Goal: Information Seeking & Learning: Learn about a topic

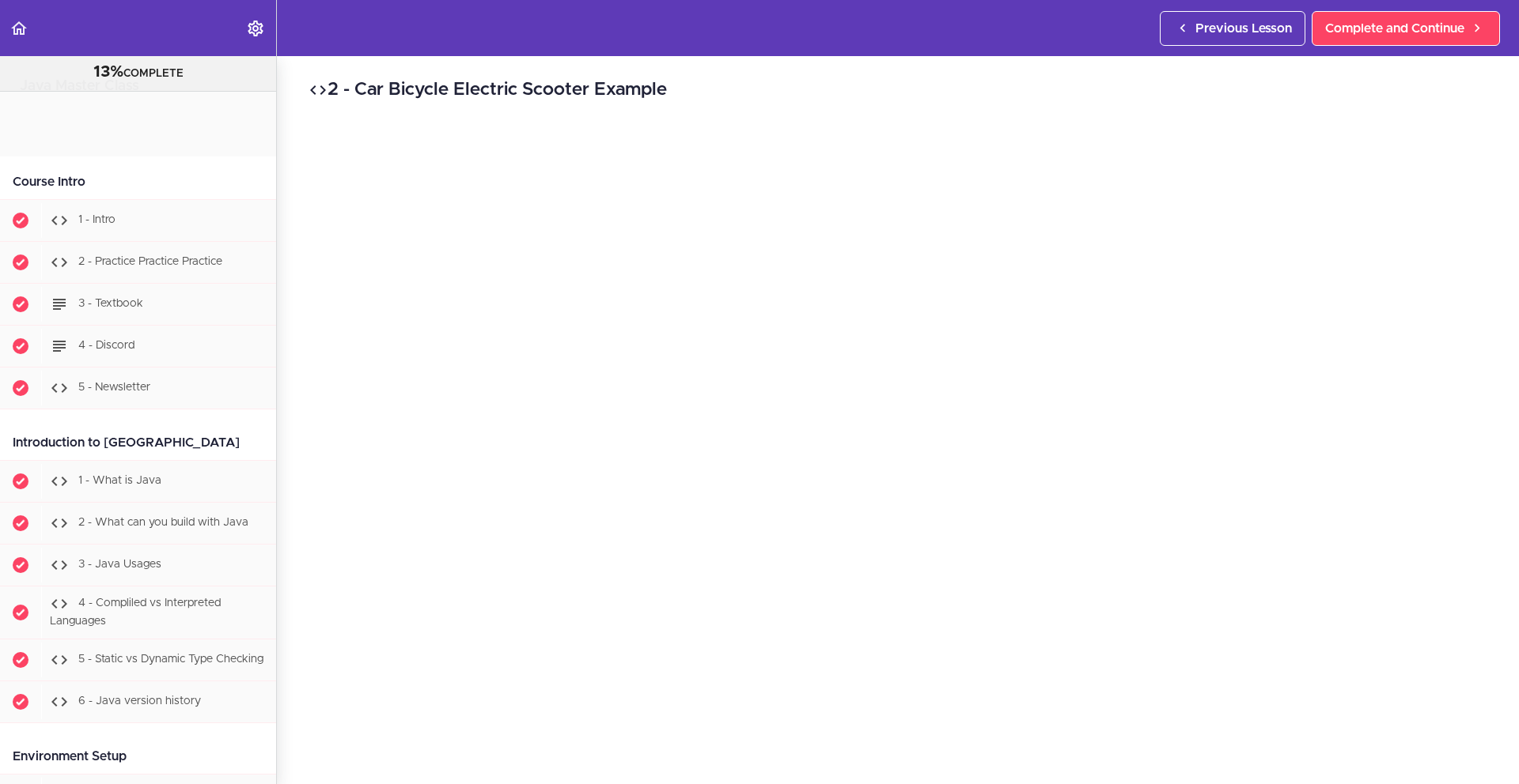
scroll to position [10124, 0]
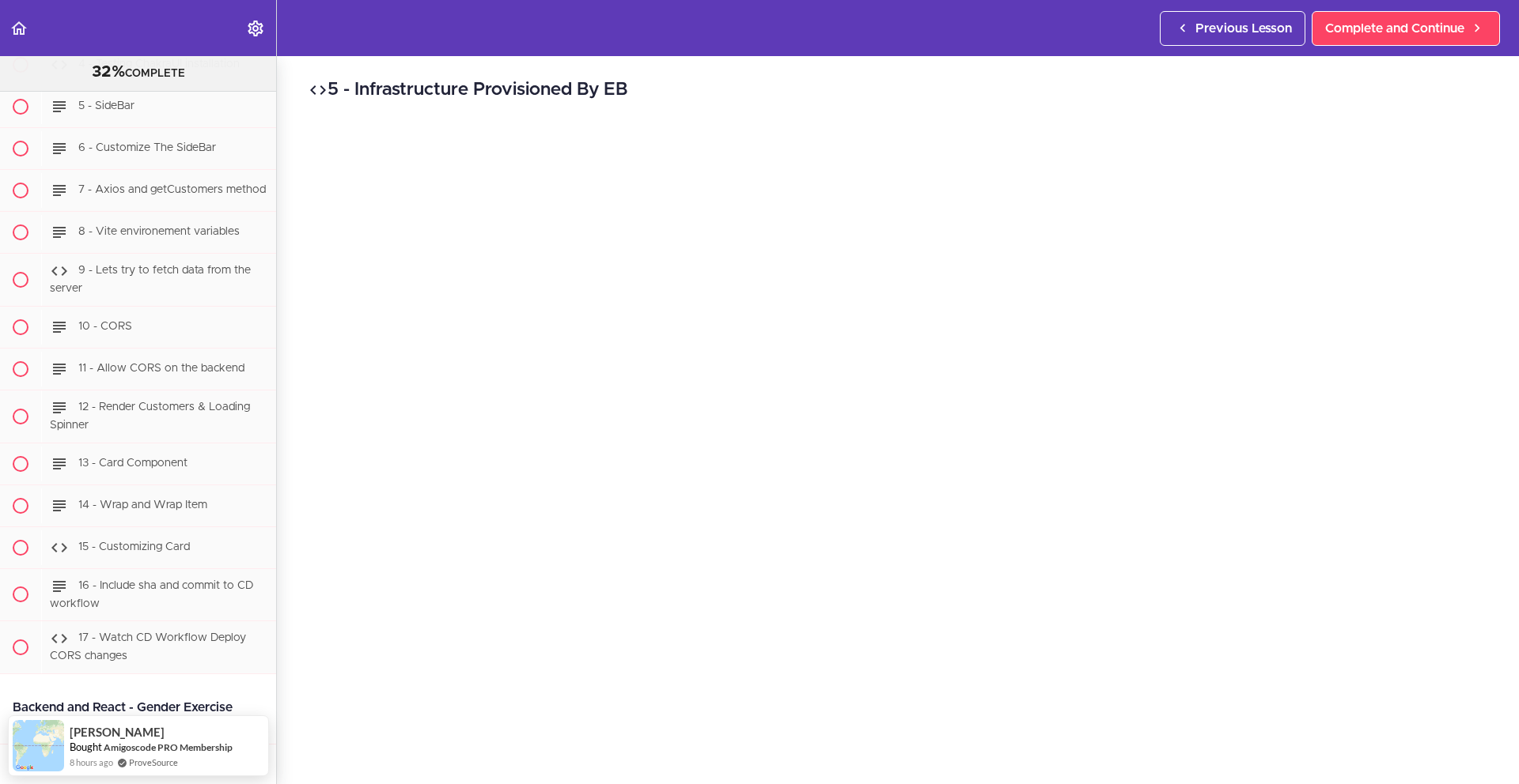
scroll to position [18327, 0]
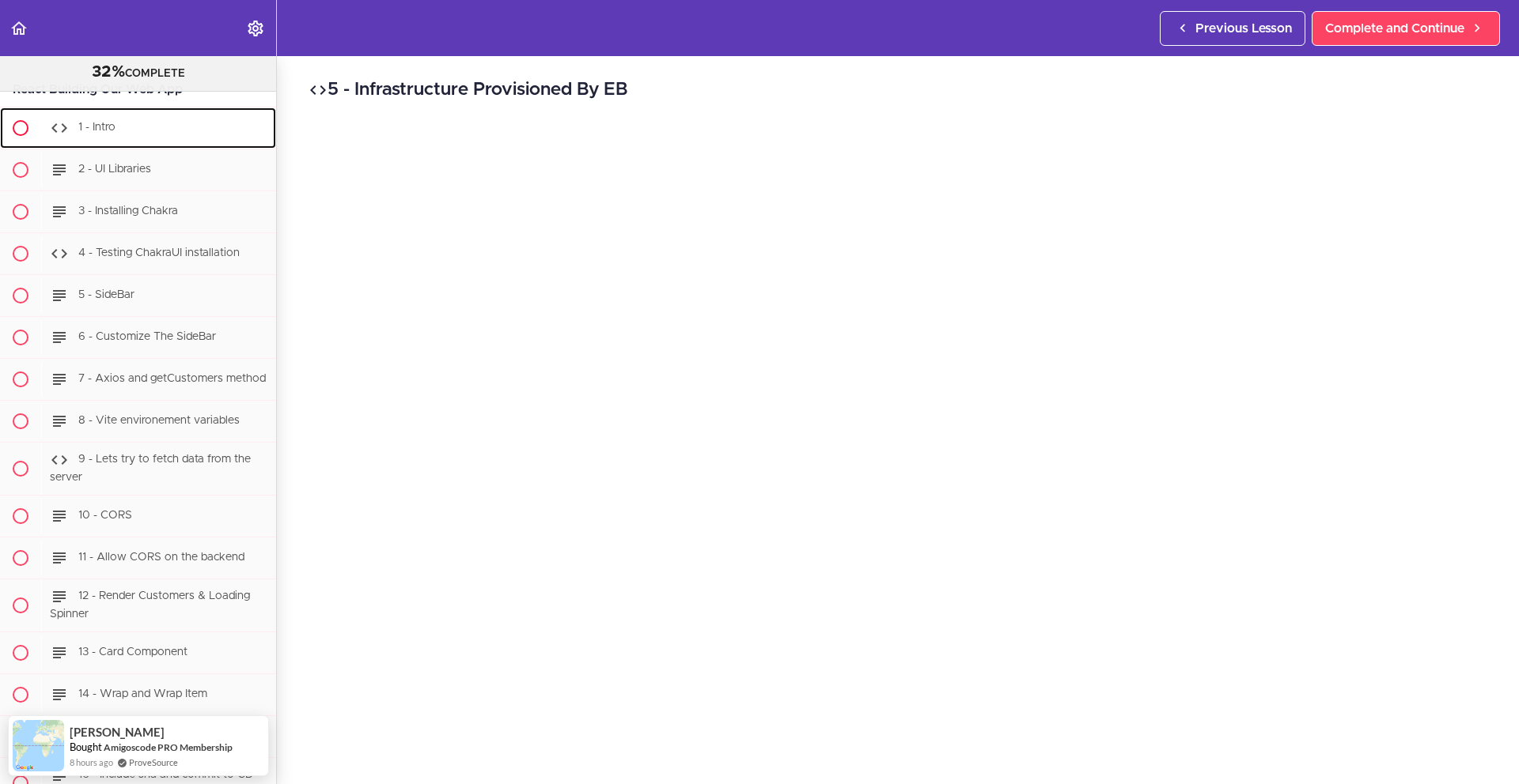
click at [177, 146] on div "1 - Intro" at bounding box center [158, 128] width 235 height 34
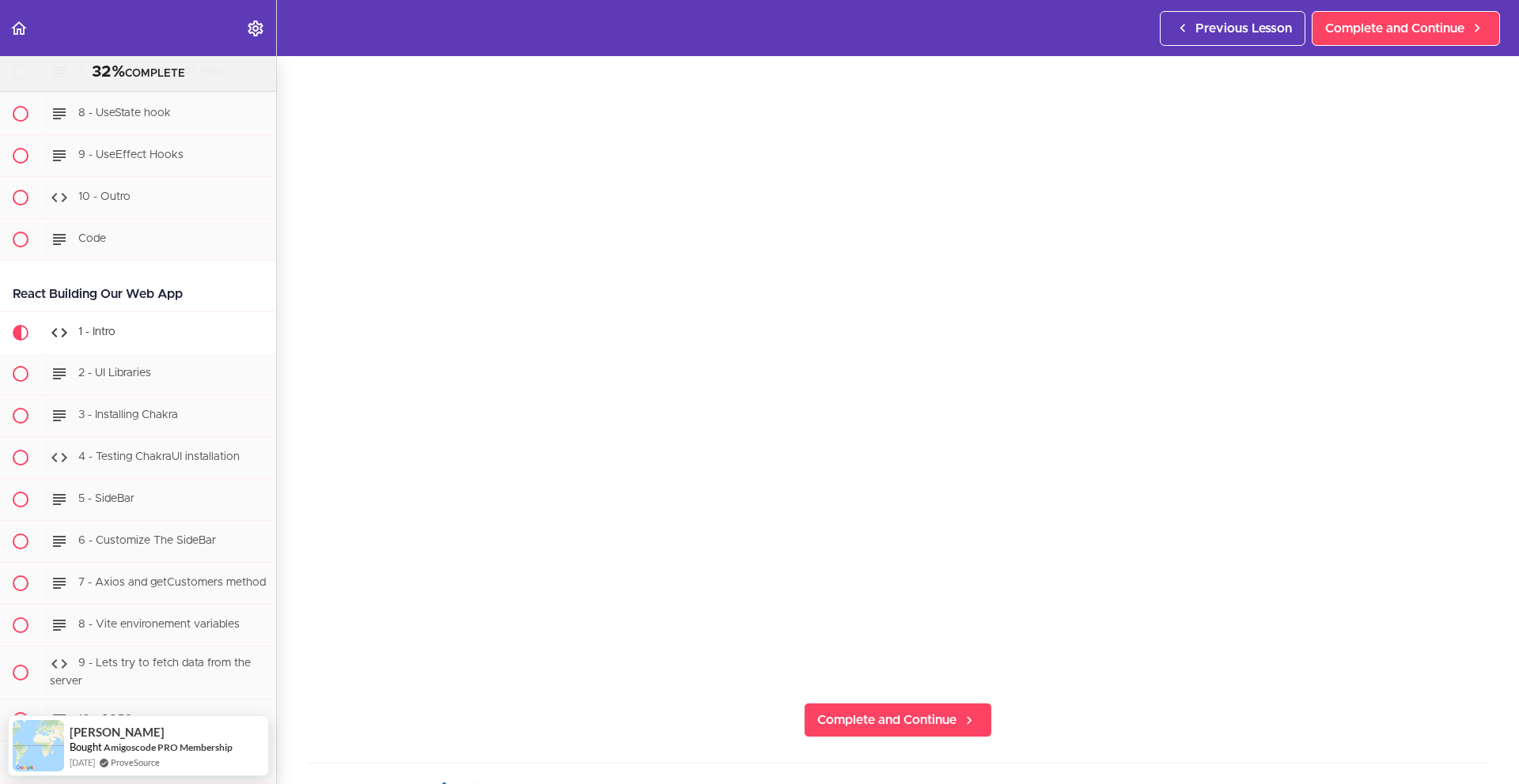
scroll to position [122, 0]
click at [1310, 708] on section "PROFESSIONAL Full Stack Developer 32% COMPLETE Java Master Class 1 - Java Maste…" at bounding box center [760, 421] width 1519 height 729
drag, startPoint x: 1336, startPoint y: 691, endPoint x: 1336, endPoint y: 678, distance: 13.0
click at [1336, 690] on section "PROFESSIONAL Full Stack Developer 32% COMPLETE Java Master Class 1 - Java Maste…" at bounding box center [760, 421] width 1519 height 729
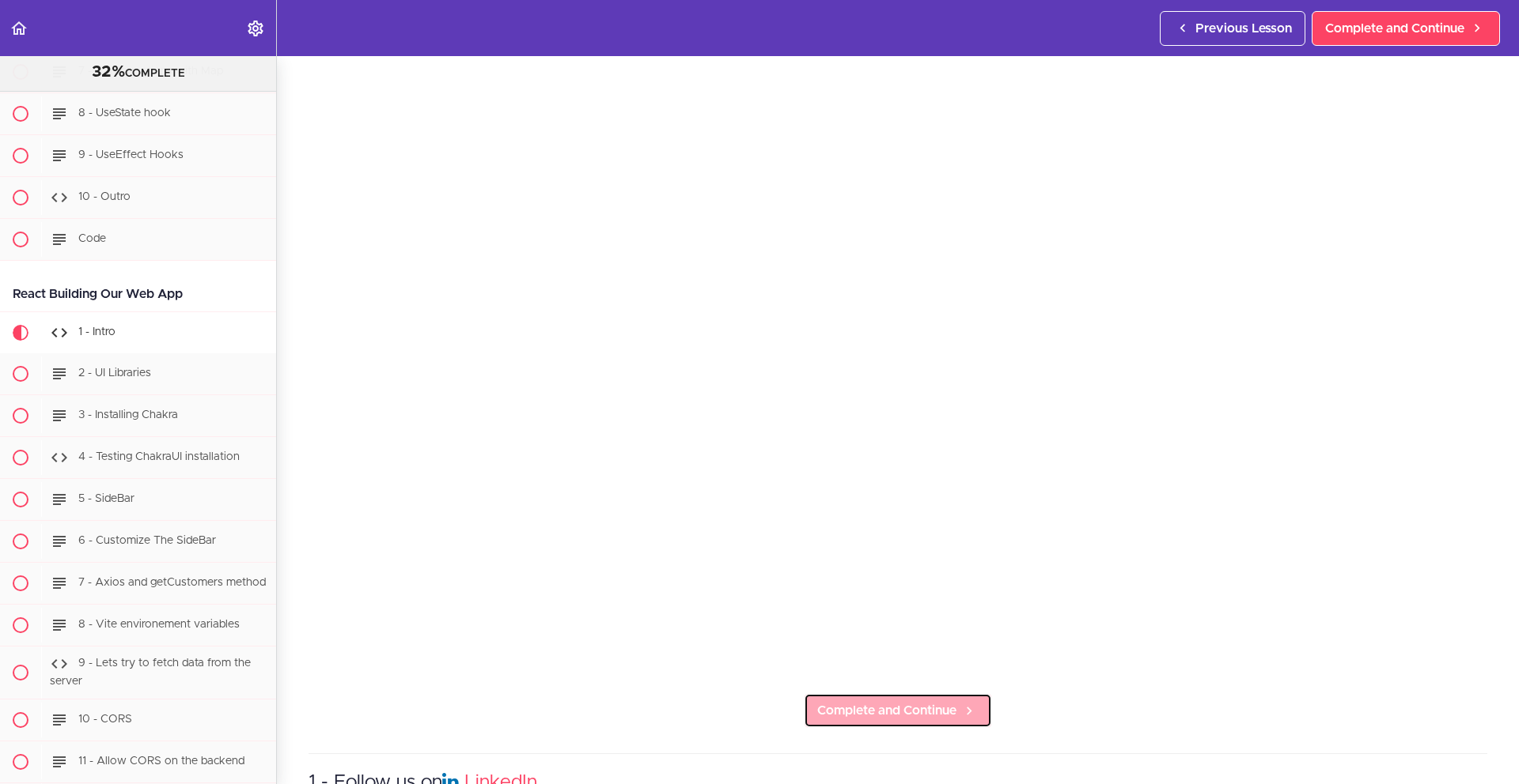
click at [915, 718] on link "Complete and Continue" at bounding box center [897, 711] width 188 height 34
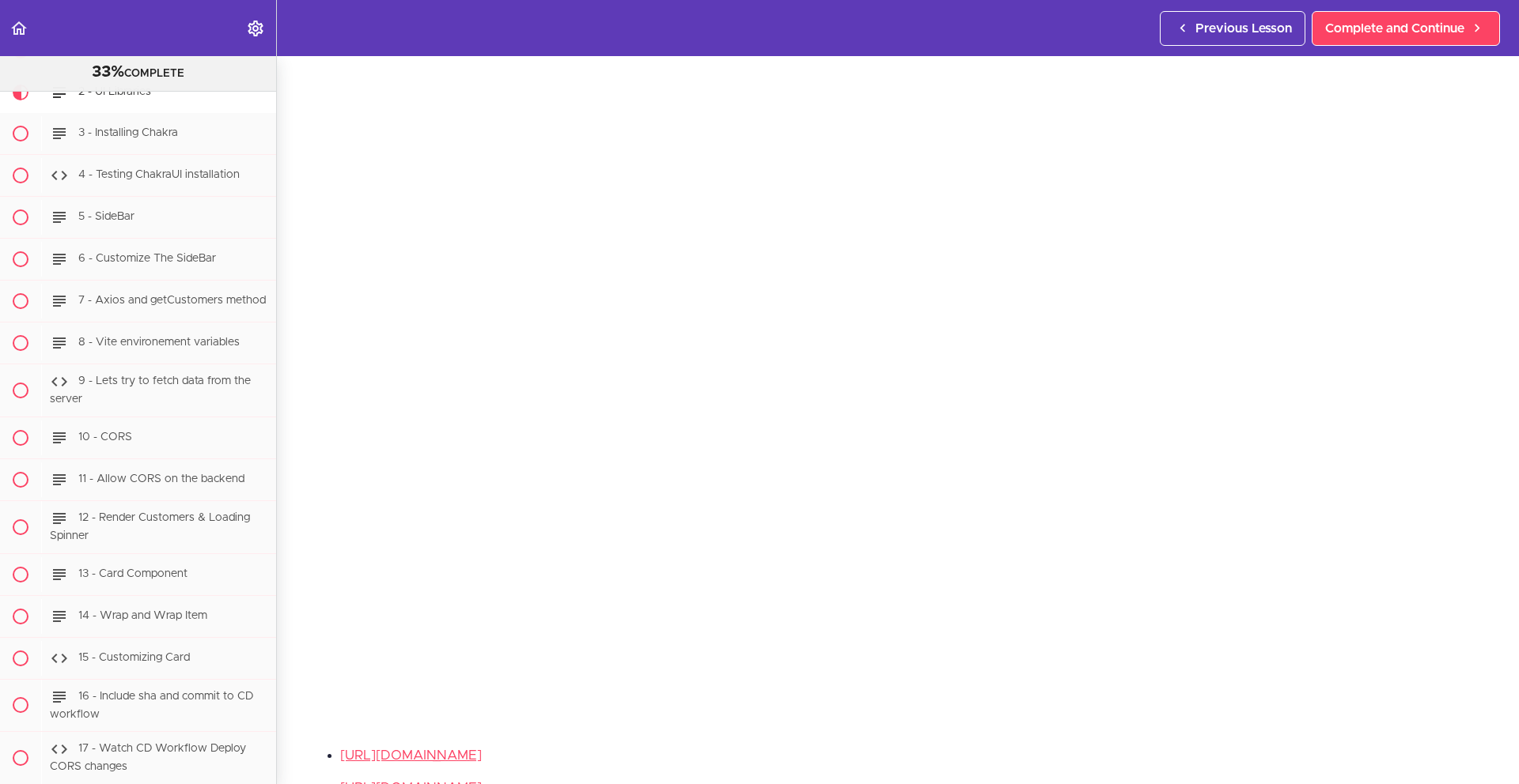
scroll to position [113, 0]
click at [1335, 681] on section "PROFESSIONAL Full Stack Developer 33% COMPLETE Java Master Class 1 - Java Maste…" at bounding box center [760, 421] width 1519 height 729
click at [1175, 720] on ul "https://chakra-ui.com/ https://chakra-templates.dev/ https://mui.com/" at bounding box center [897, 744] width 1178 height 86
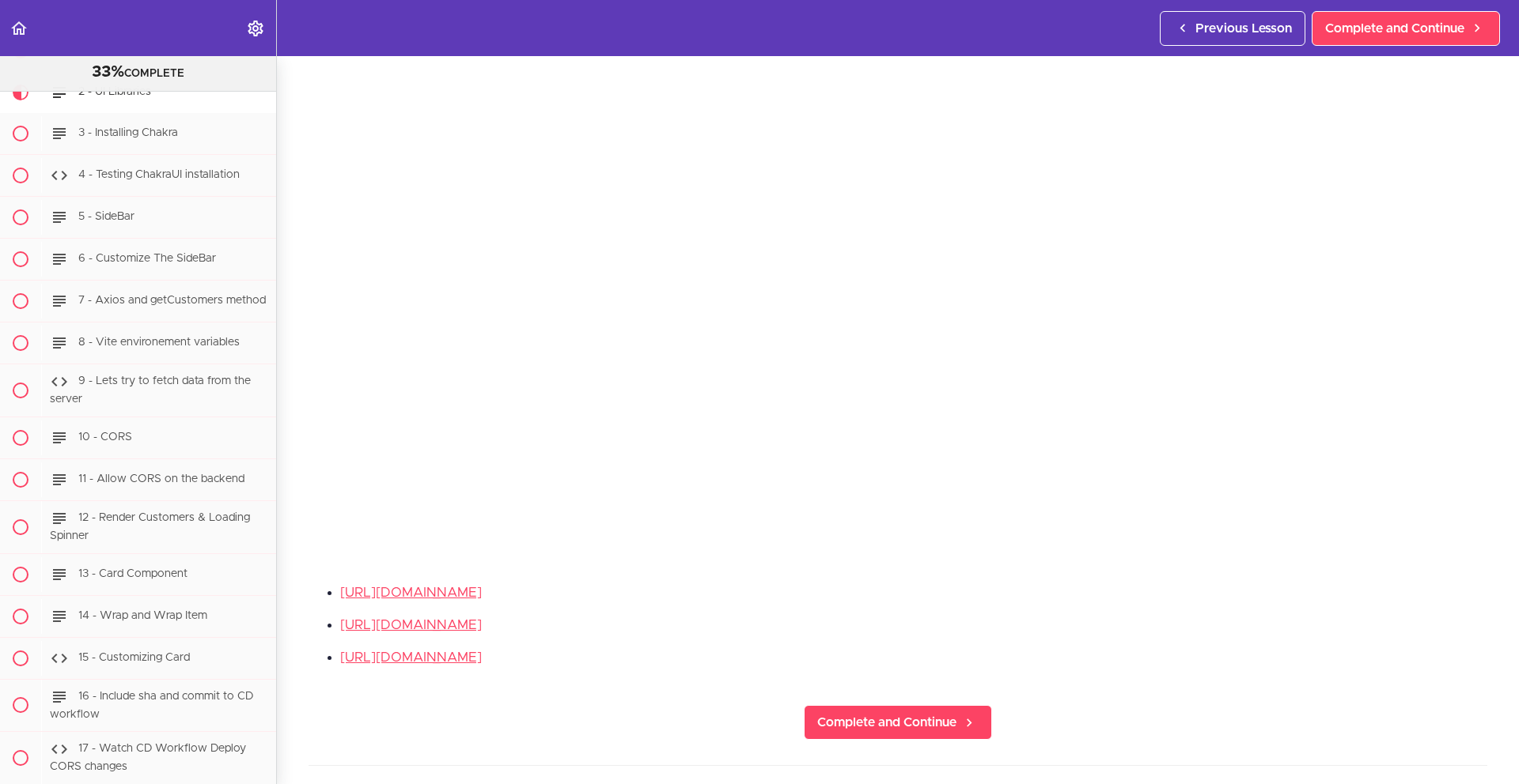
scroll to position [239, 0]
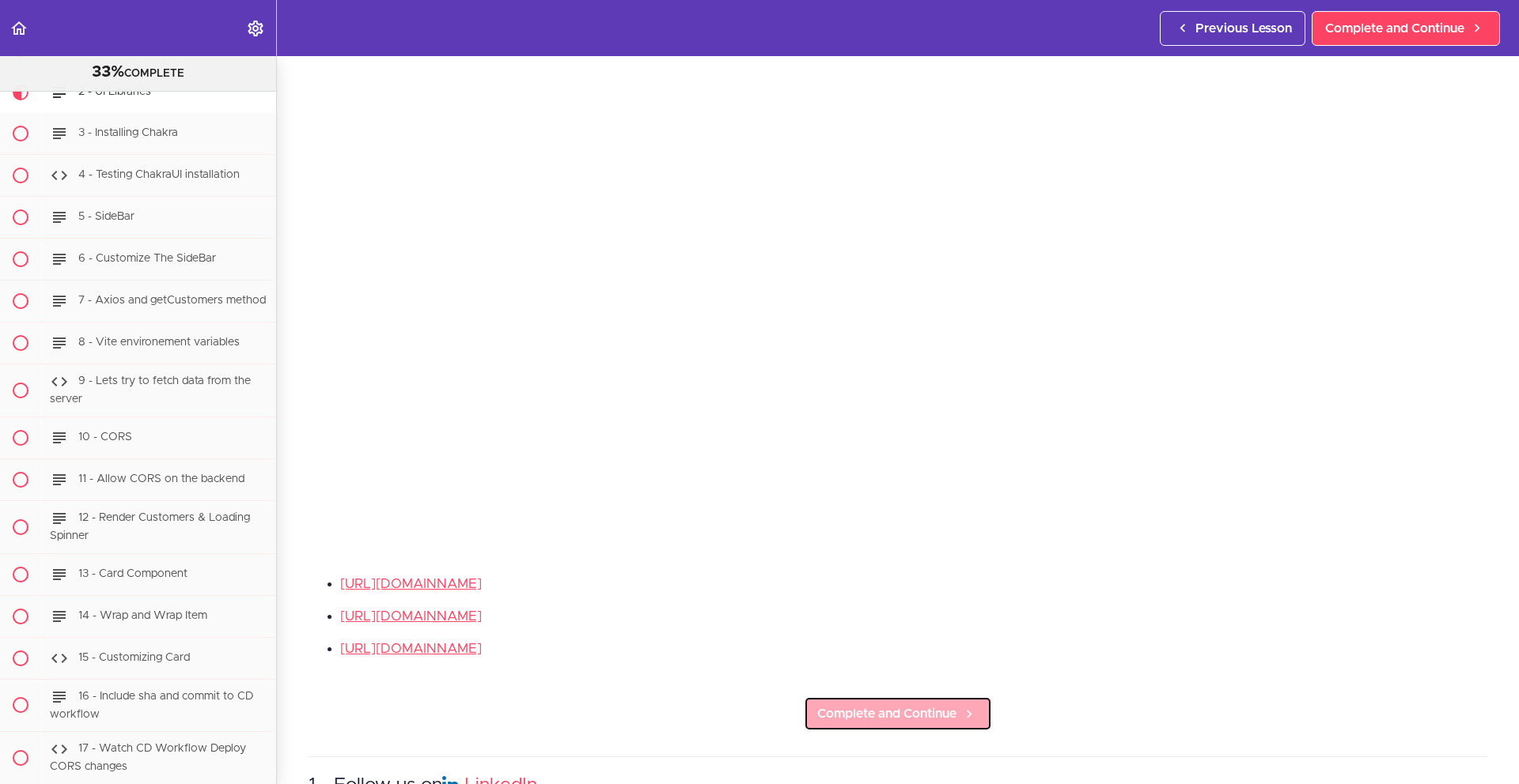
click at [967, 711] on use at bounding box center [968, 714] width 5 height 8
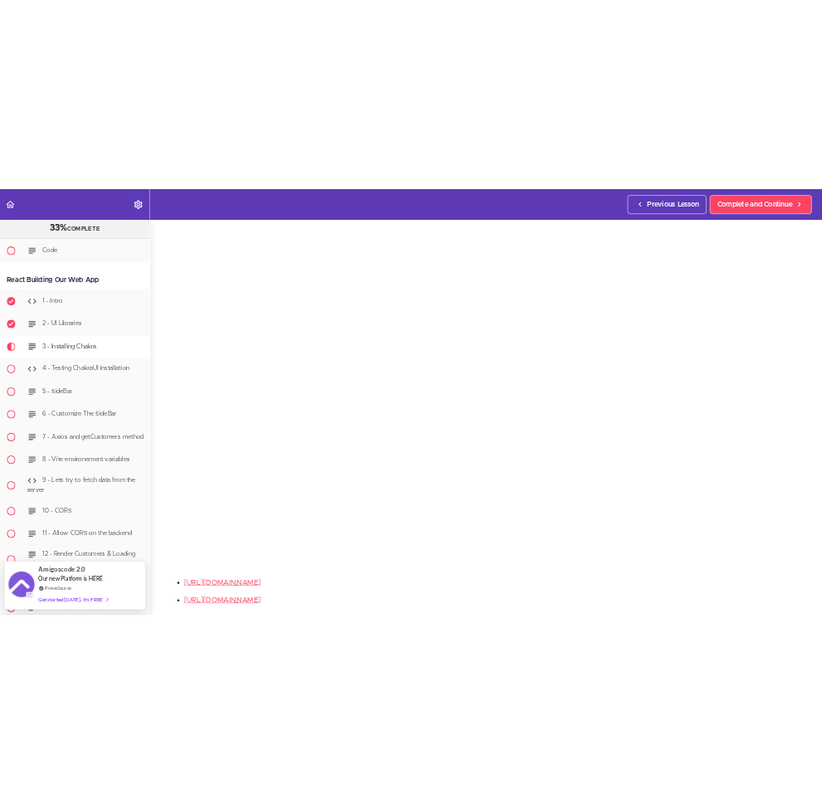
scroll to position [147, 0]
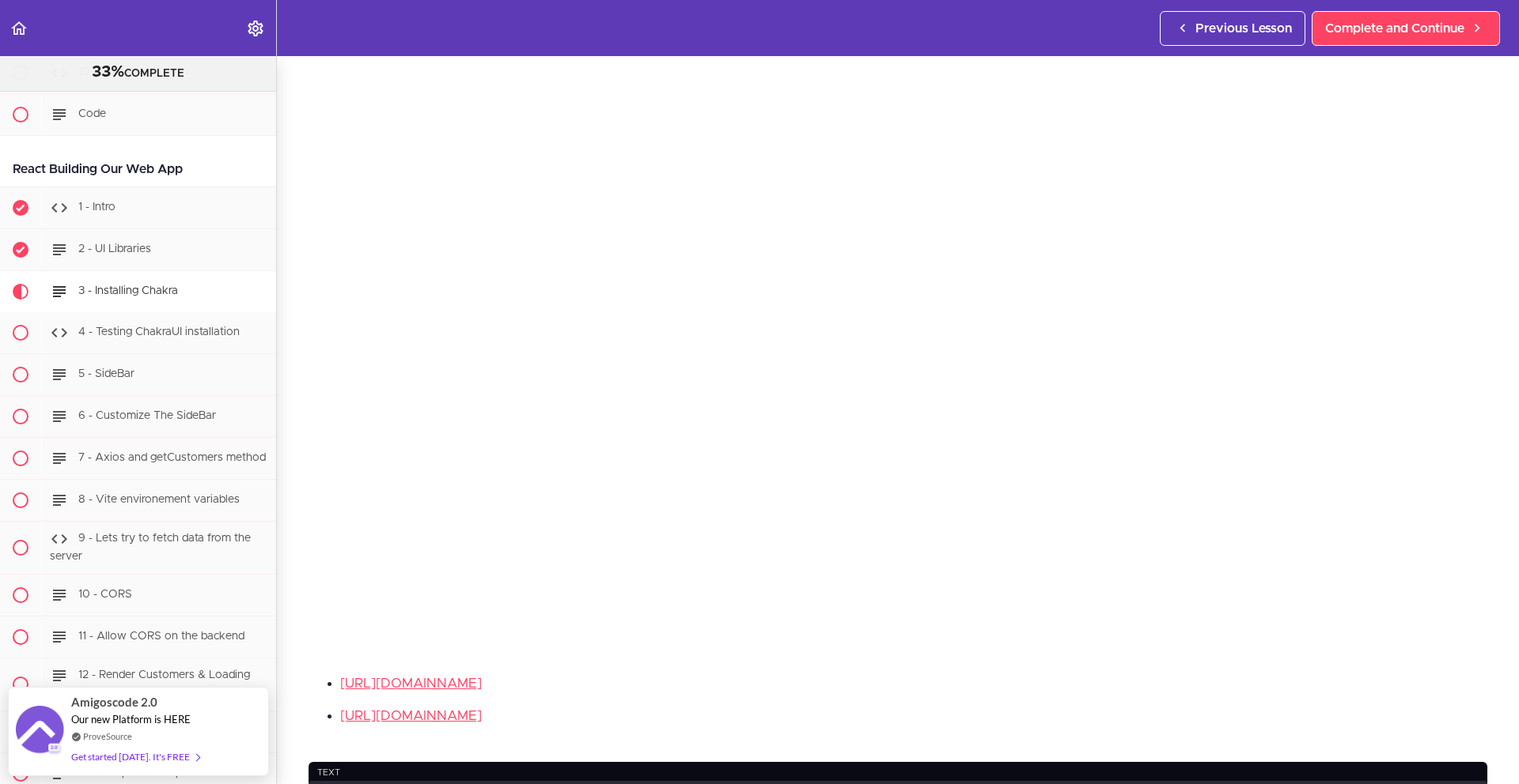
click at [1272, 665] on section "PROFESSIONAL Full Stack Developer 33% COMPLETE Java Master Class 1 - Java Maste…" at bounding box center [760, 421] width 1519 height 729
click at [1224, 697] on ul "https://chakra-ui.com/ https://chakra-templates.dev/" at bounding box center [897, 700] width 1178 height 53
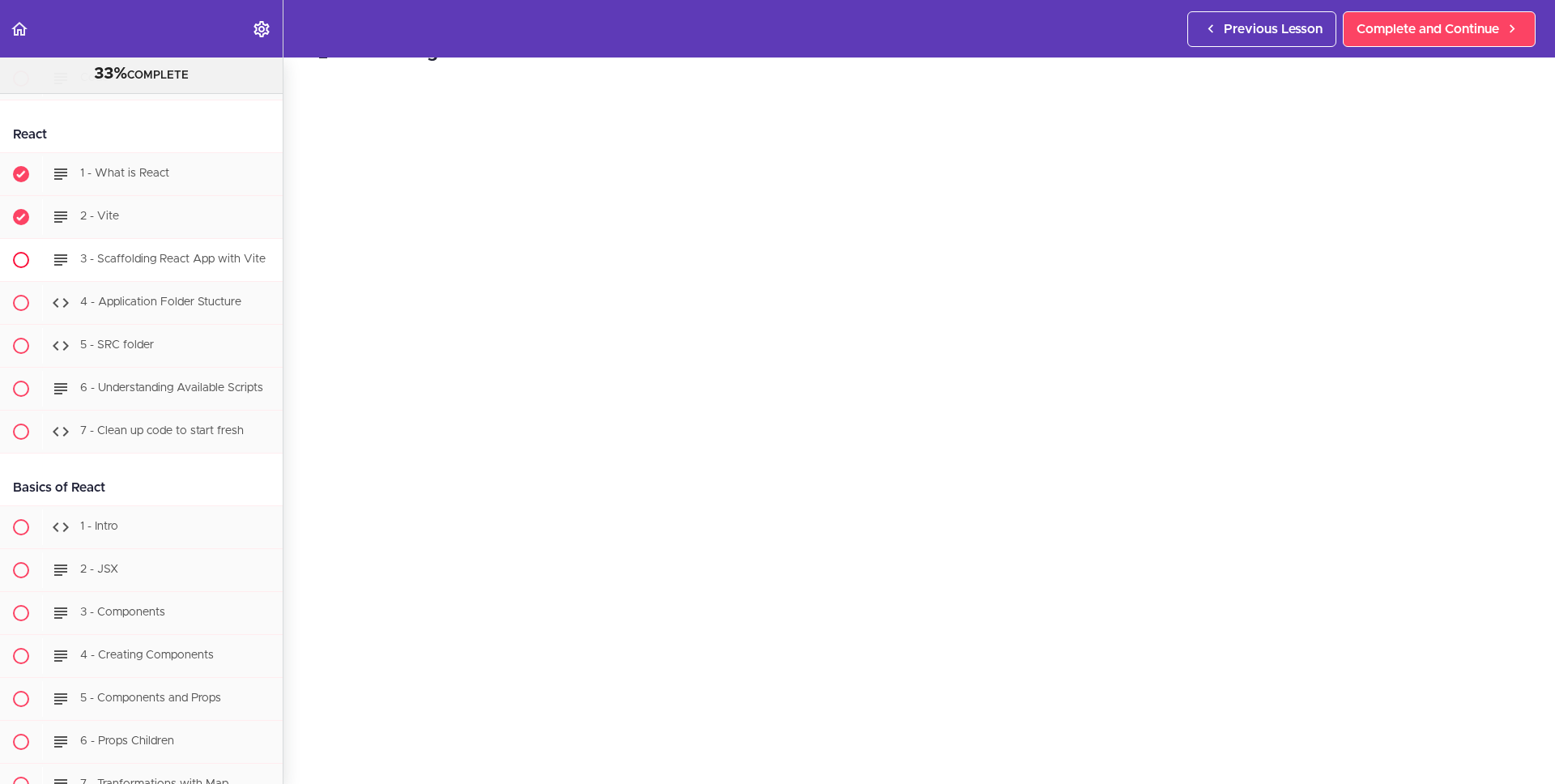
scroll to position [17817, 0]
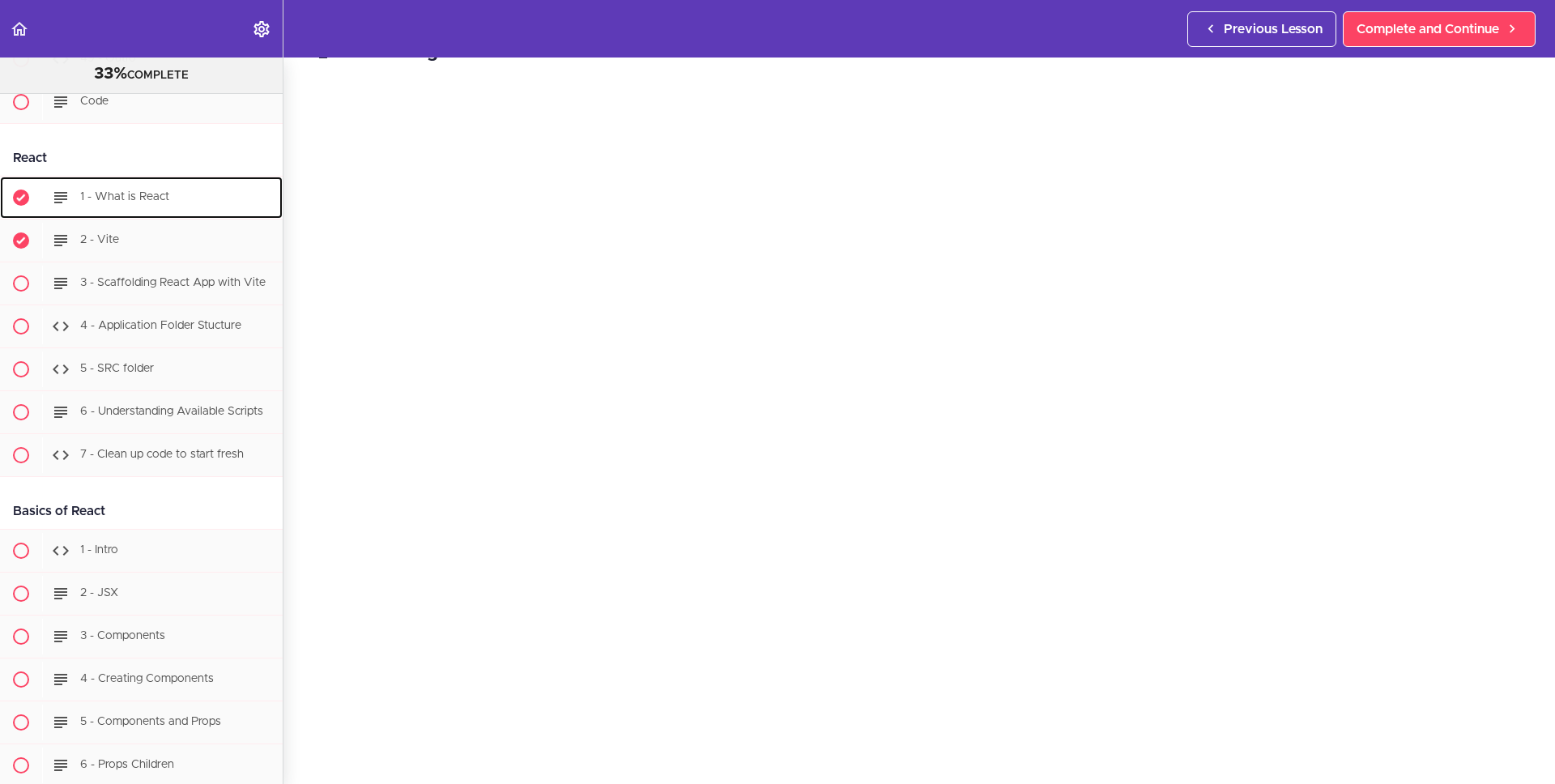
click at [192, 216] on div "1 - What is React" at bounding box center [162, 197] width 240 height 35
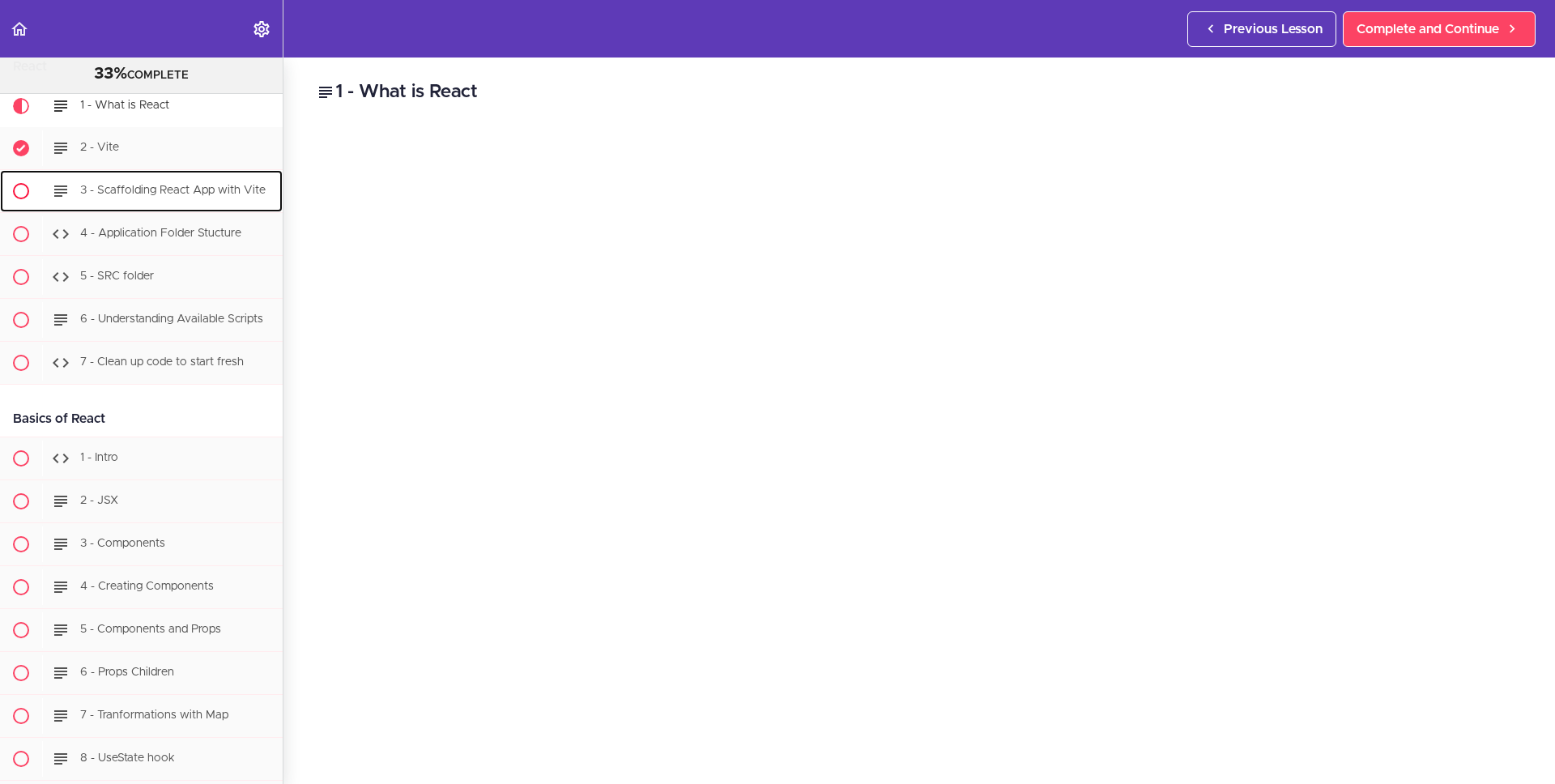
click at [188, 196] on span "3 - Scaffolding React App with Vite" at bounding box center [173, 191] width 186 height 12
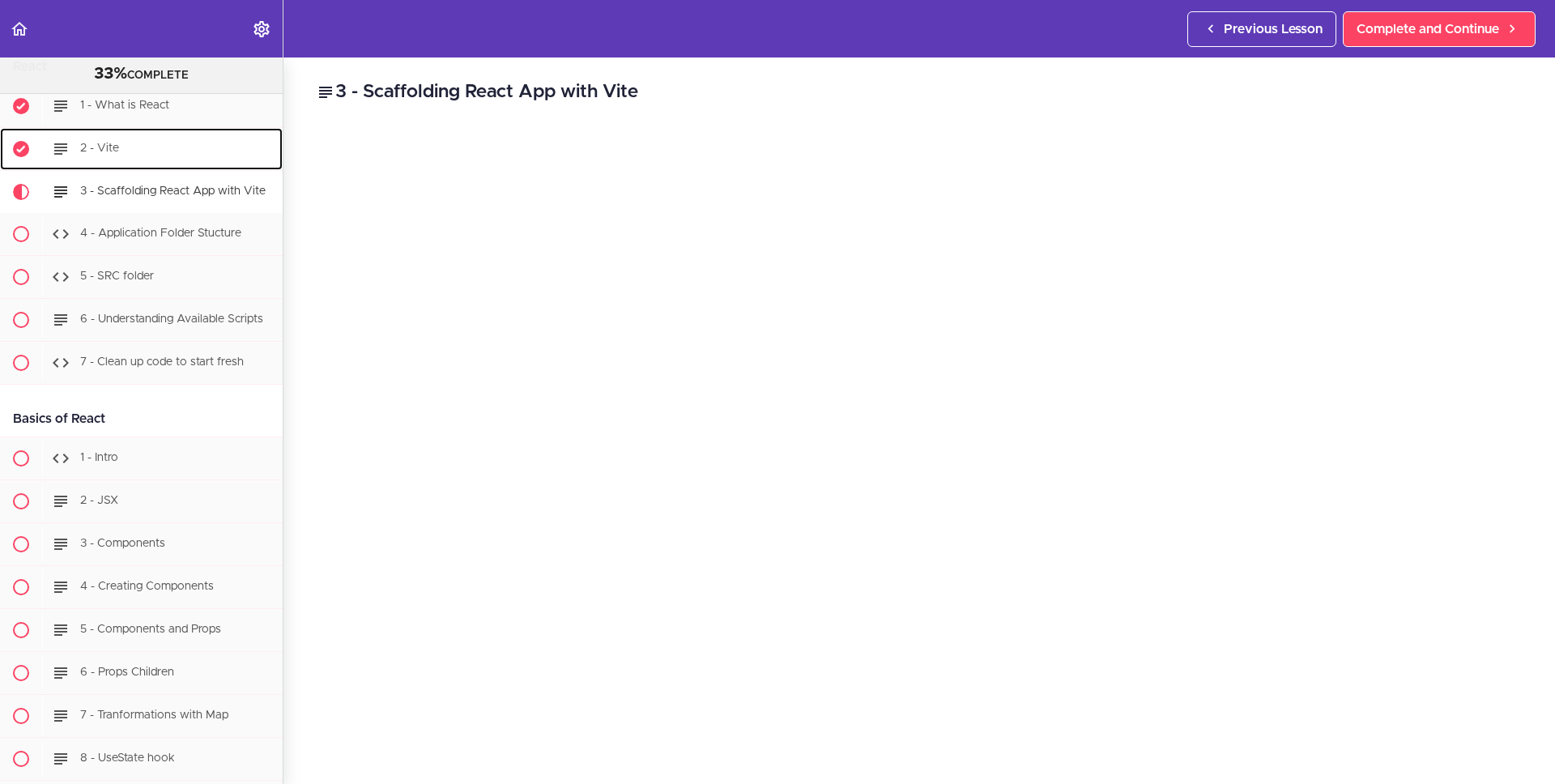
click at [181, 167] on div "2 - Vite" at bounding box center [162, 148] width 240 height 35
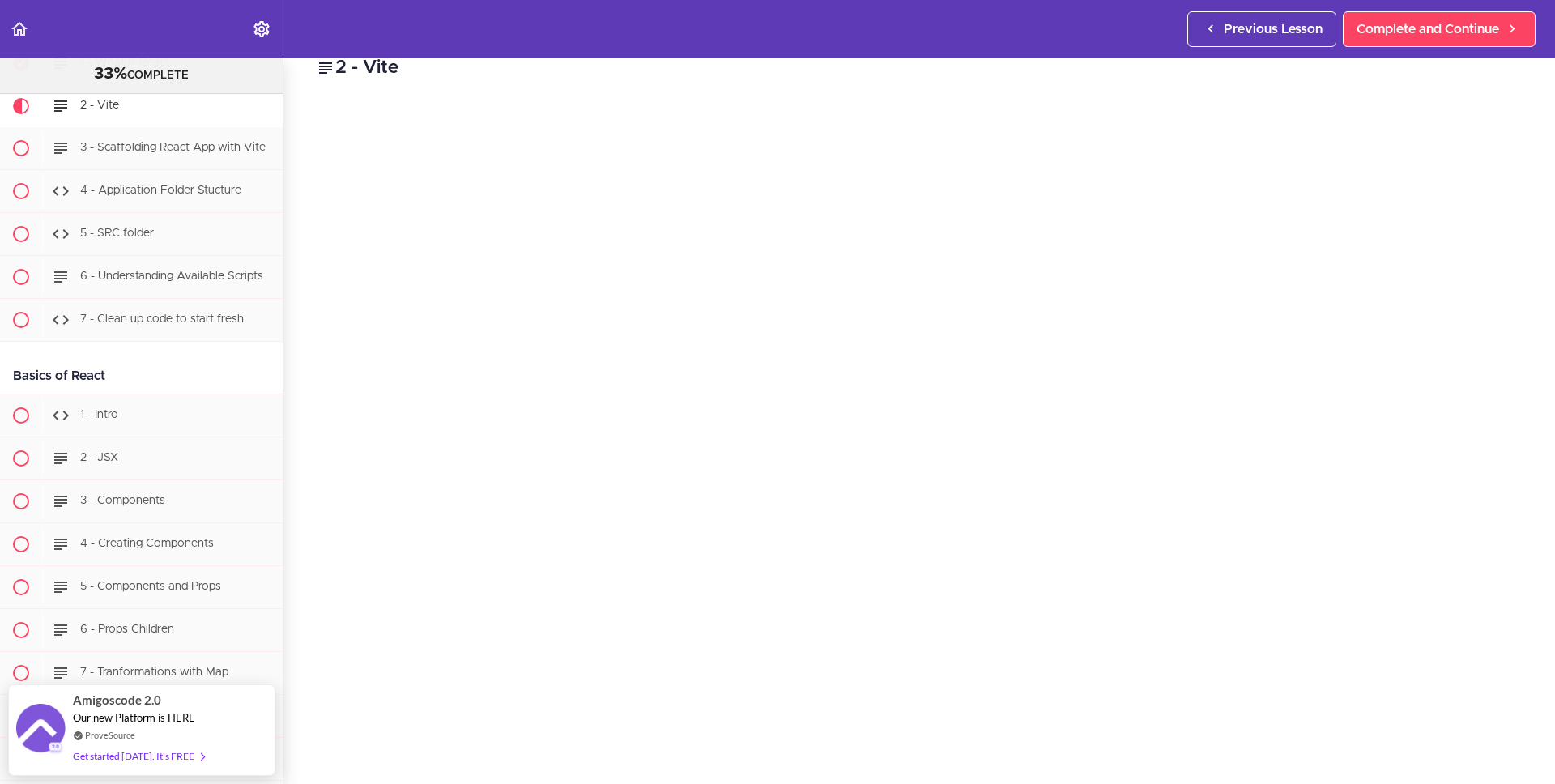
scroll to position [26, 0]
click at [195, 154] on span "3 - Scaffolding React App with Vite" at bounding box center [173, 148] width 186 height 12
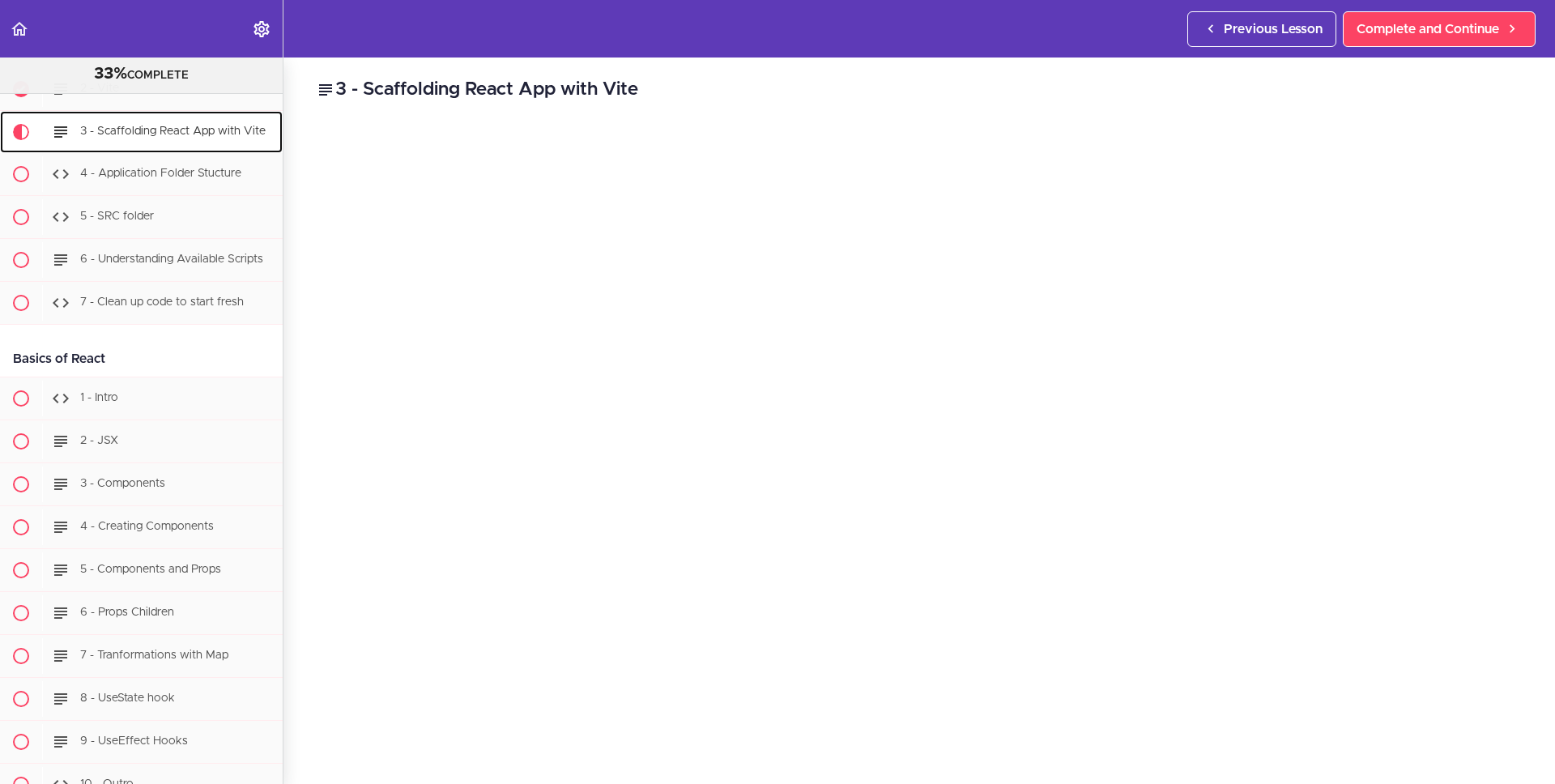
click at [184, 149] on div "3 - Scaffolding React App with Vite" at bounding box center [162, 132] width 240 height 35
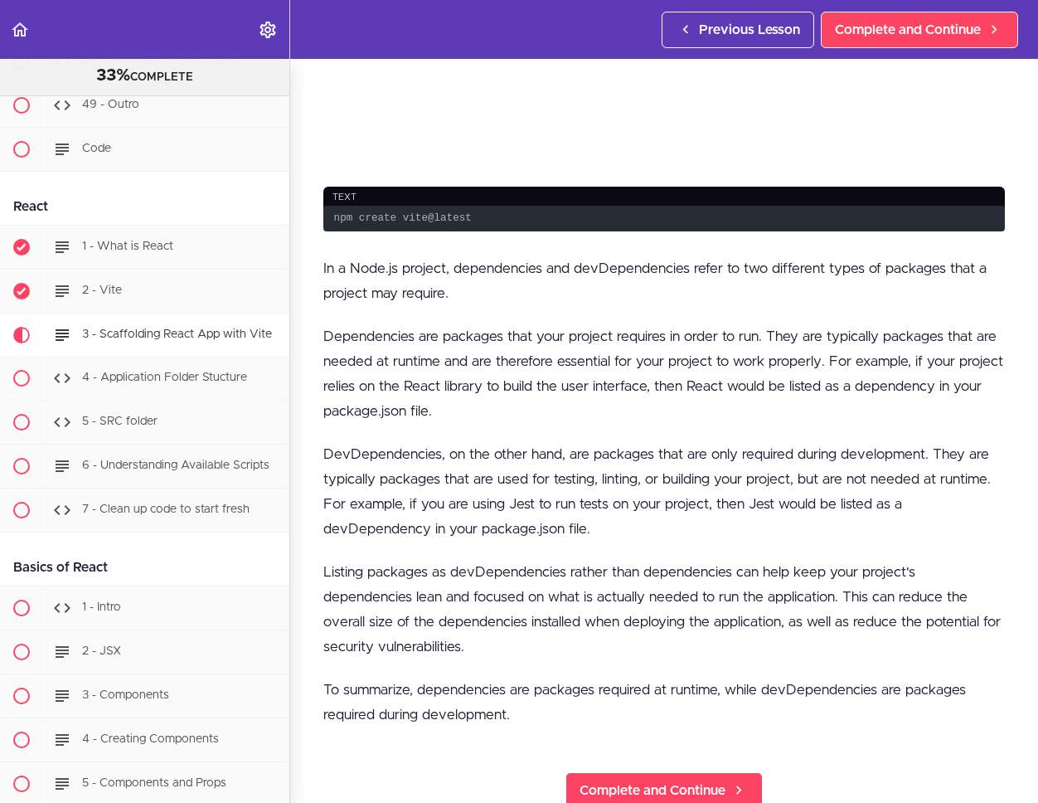
scroll to position [373, 0]
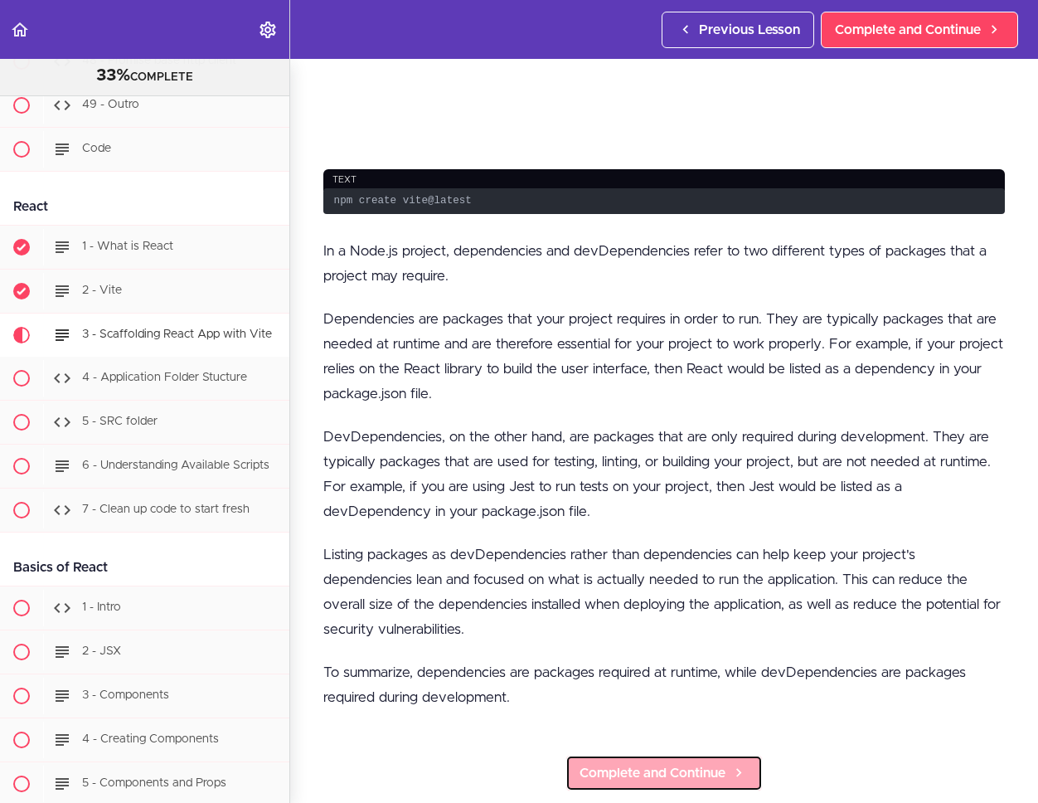
click at [656, 770] on span "Complete and Continue" at bounding box center [653, 773] width 146 height 20
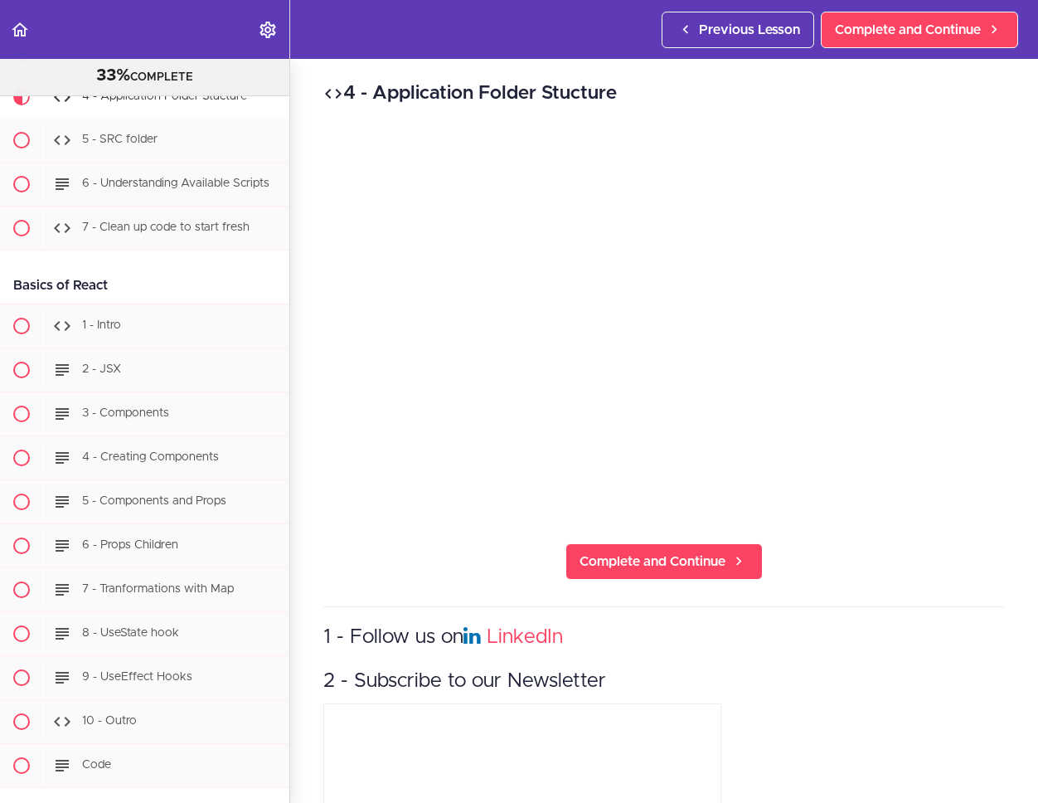
scroll to position [2, 0]
click at [823, 548] on div "4 - Application Folder Stucture Complete and Continue 1 - Follow us on LinkedIn…" at bounding box center [664, 429] width 748 height 744
click at [711, 564] on link "Complete and Continue" at bounding box center [663, 560] width 197 height 36
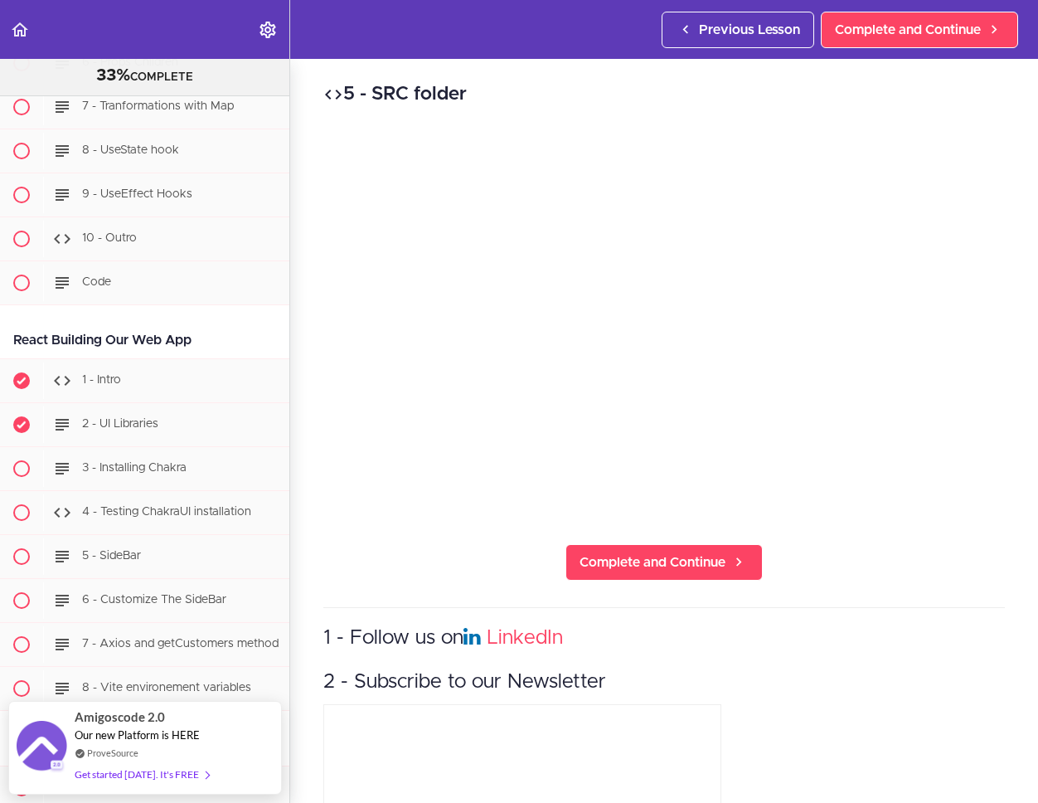
scroll to position [18967, 0]
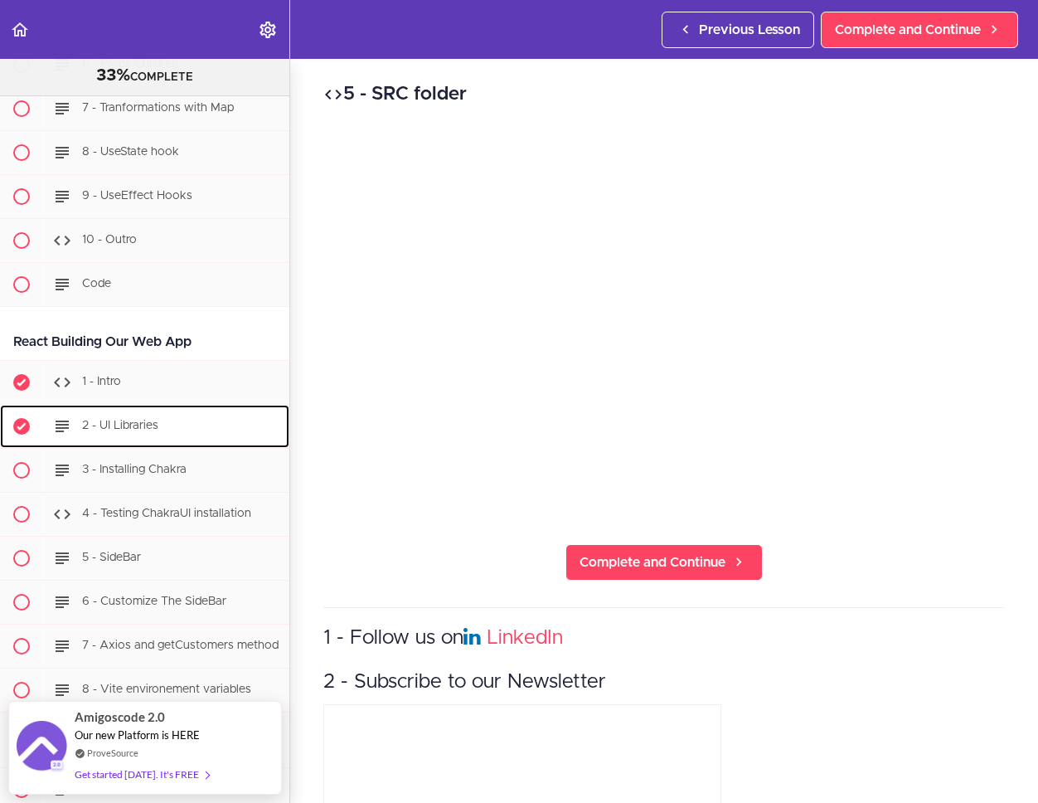
click at [175, 444] on div "2 - UI Libraries" at bounding box center [166, 426] width 246 height 36
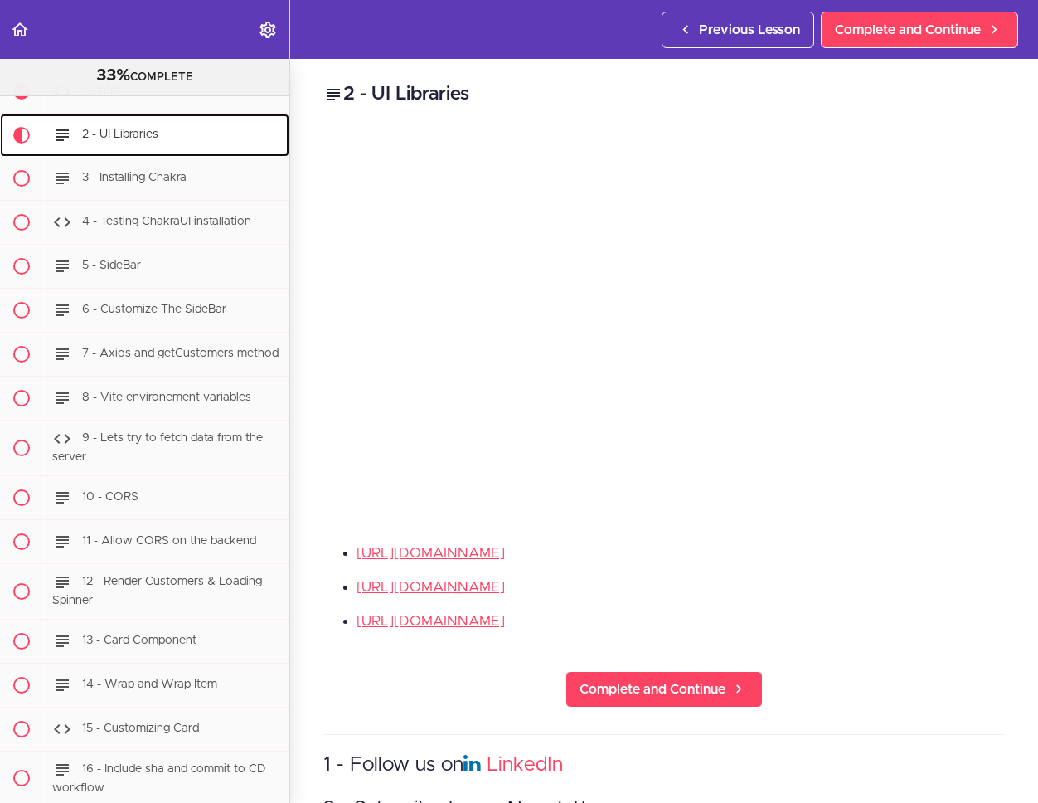
scroll to position [19297, 0]
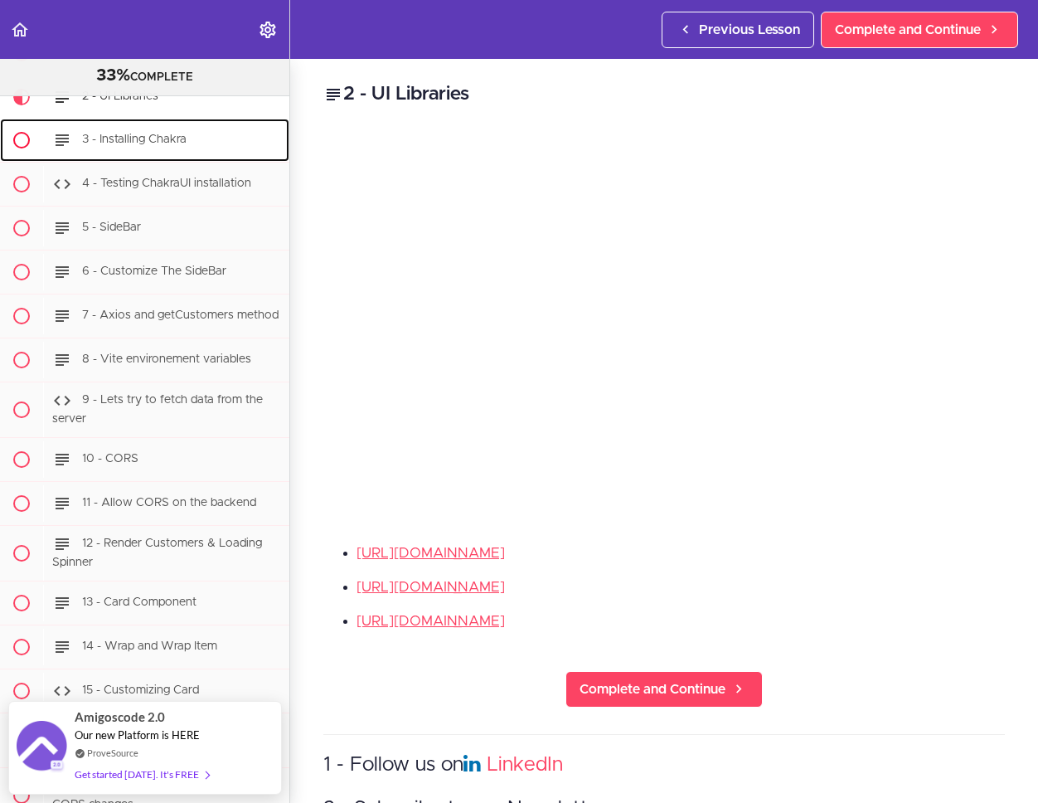
click at [149, 146] on span "3 - Installing Chakra" at bounding box center [134, 140] width 104 height 12
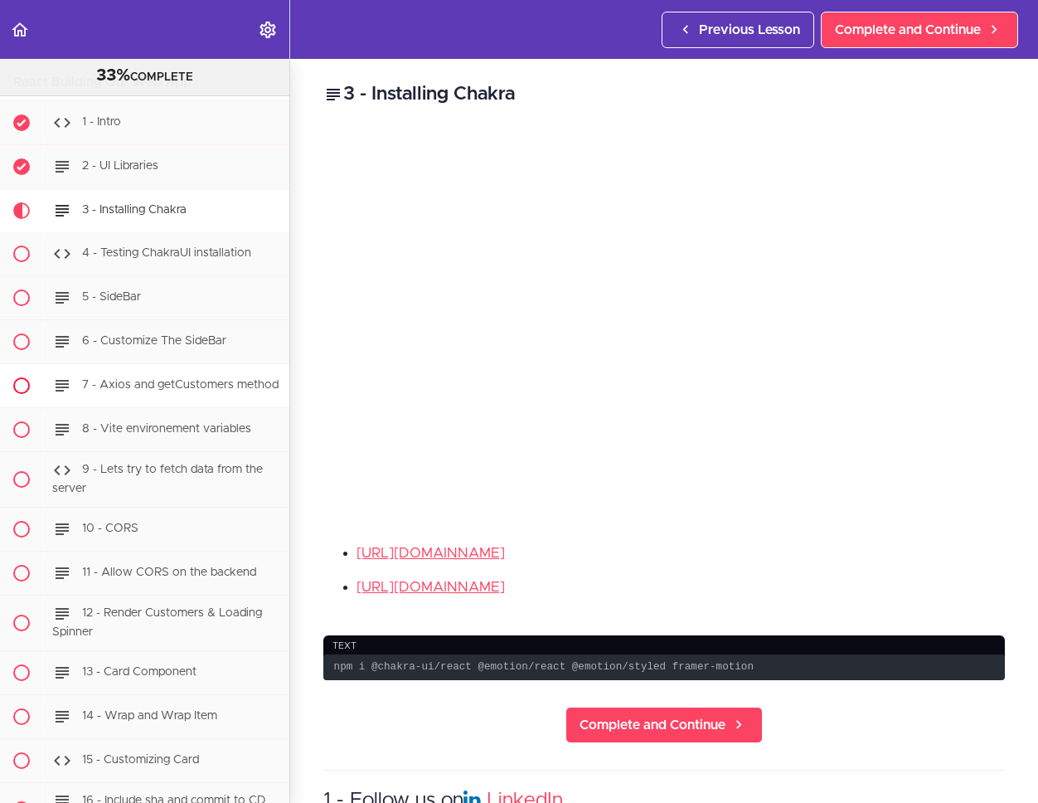
scroll to position [19014, 0]
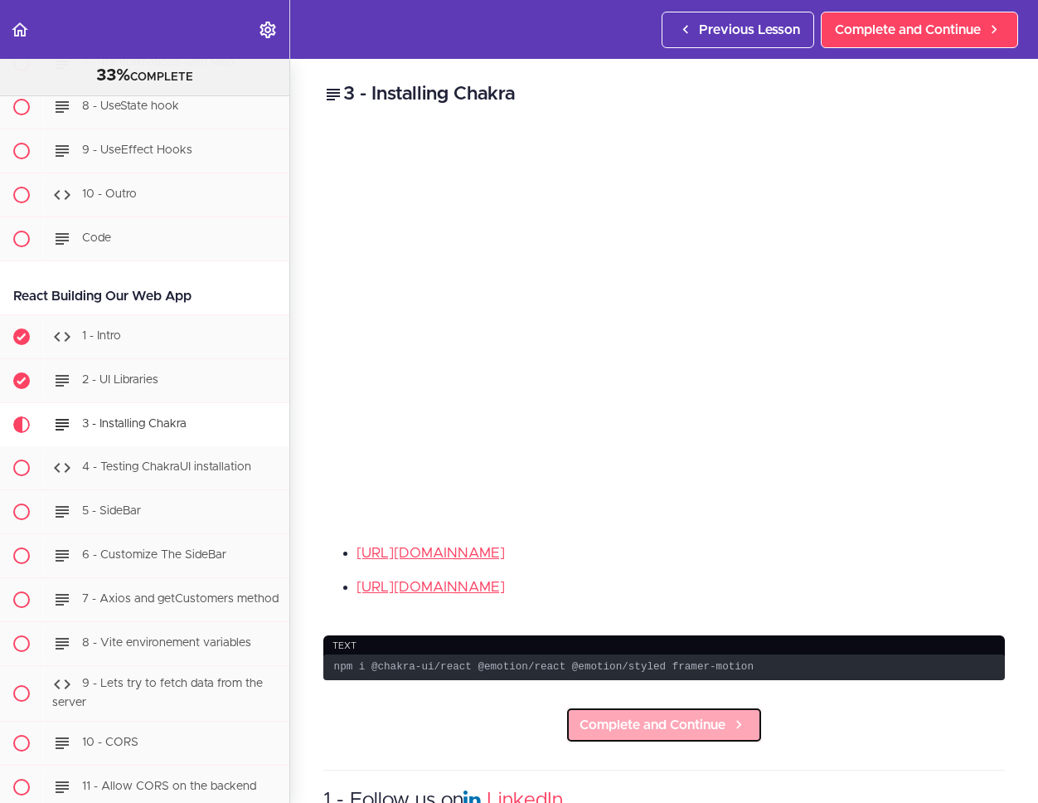
click at [584, 720] on span "Complete and Continue" at bounding box center [653, 725] width 146 height 20
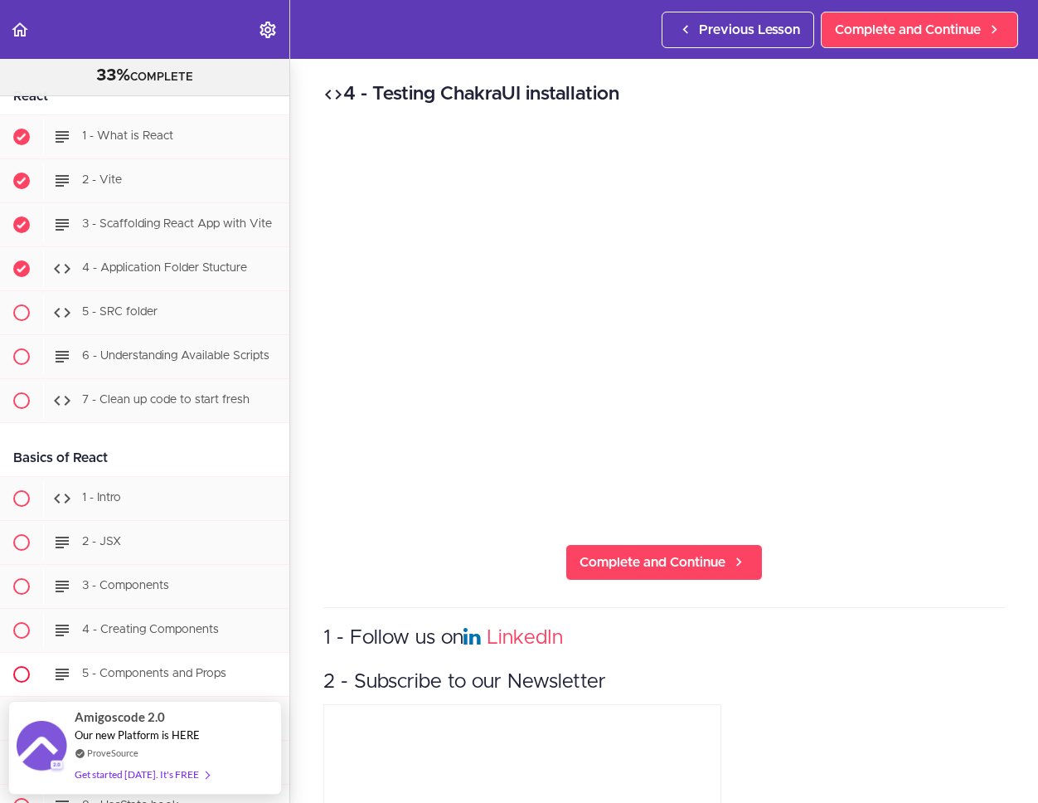
scroll to position [18306, 0]
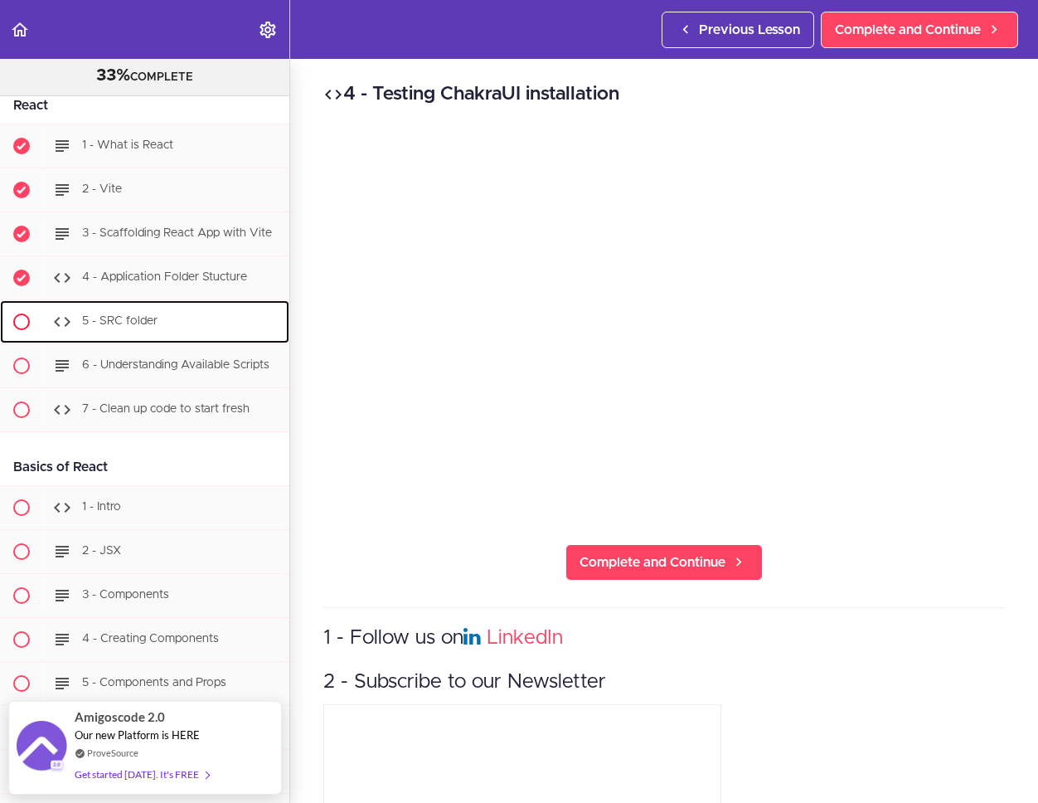
click at [153, 328] on span "5 - SRC folder" at bounding box center [119, 322] width 75 height 12
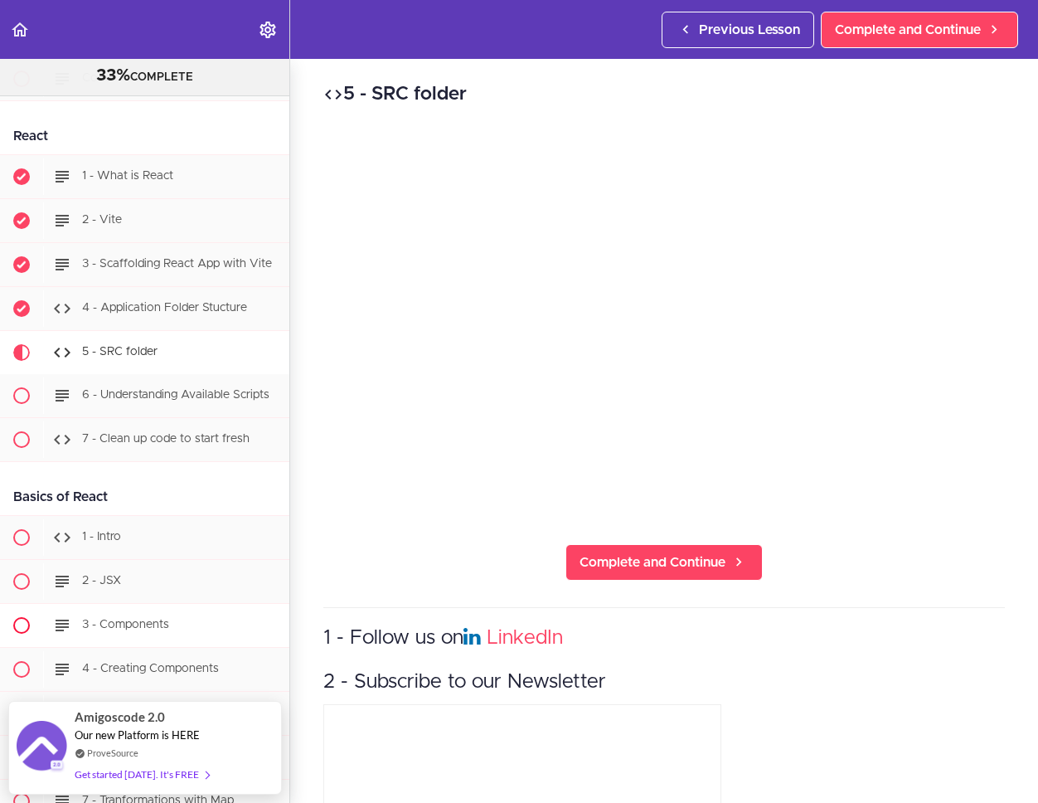
scroll to position [18248, 0]
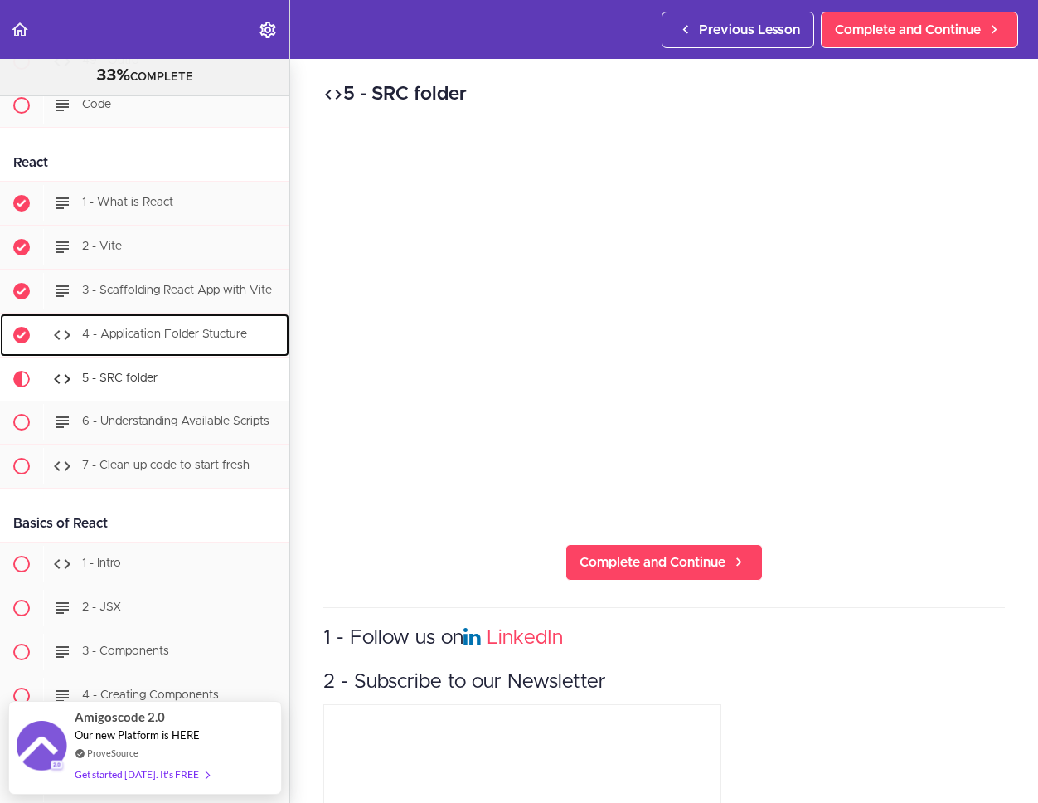
click at [174, 353] on div "4 - Application Folder Stucture" at bounding box center [166, 335] width 246 height 36
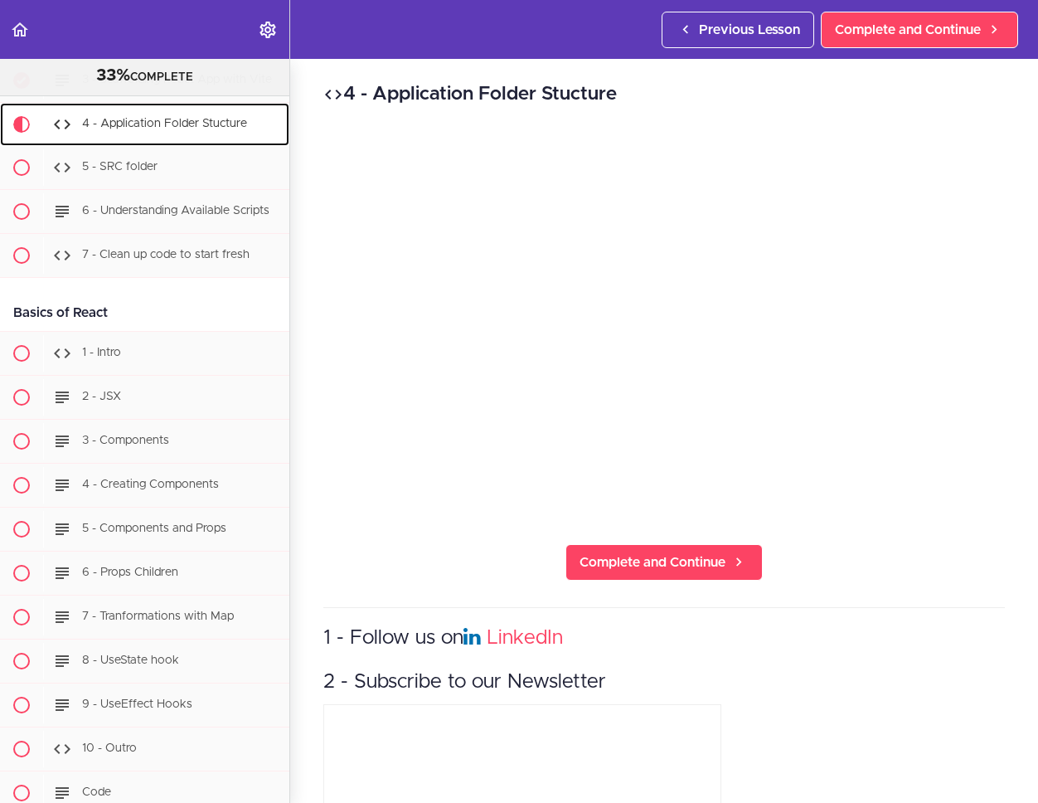
scroll to position [18486, 0]
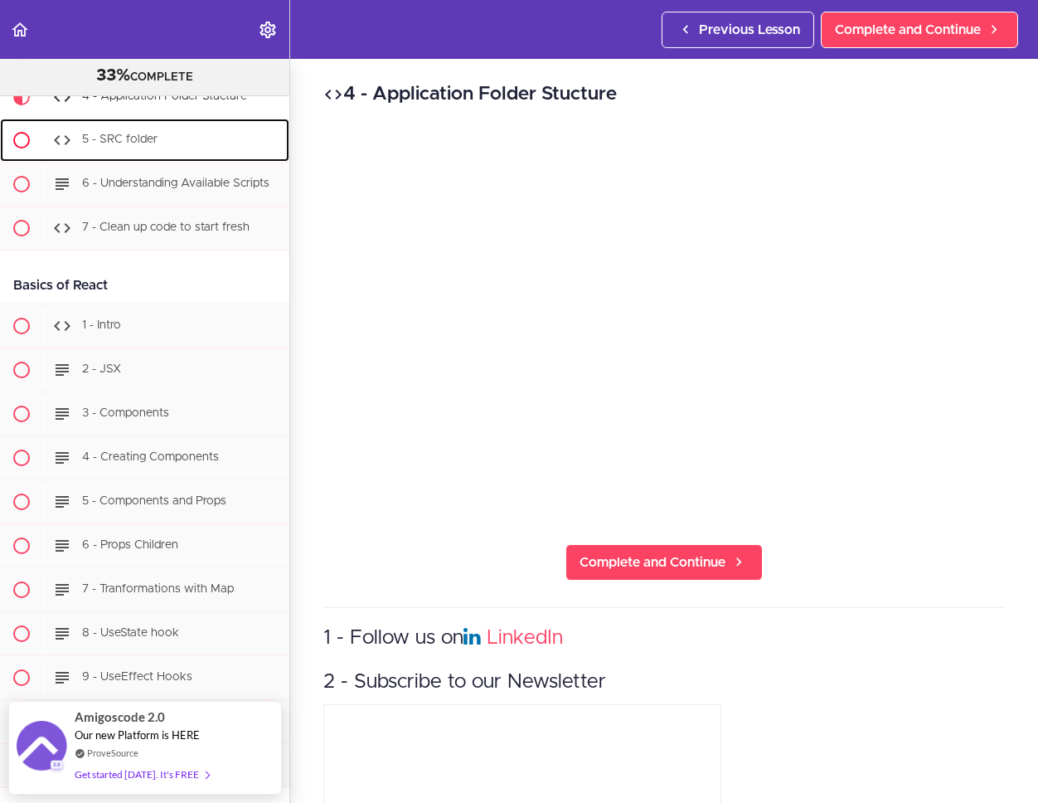
click at [203, 158] on div "5 - SRC folder" at bounding box center [166, 140] width 246 height 36
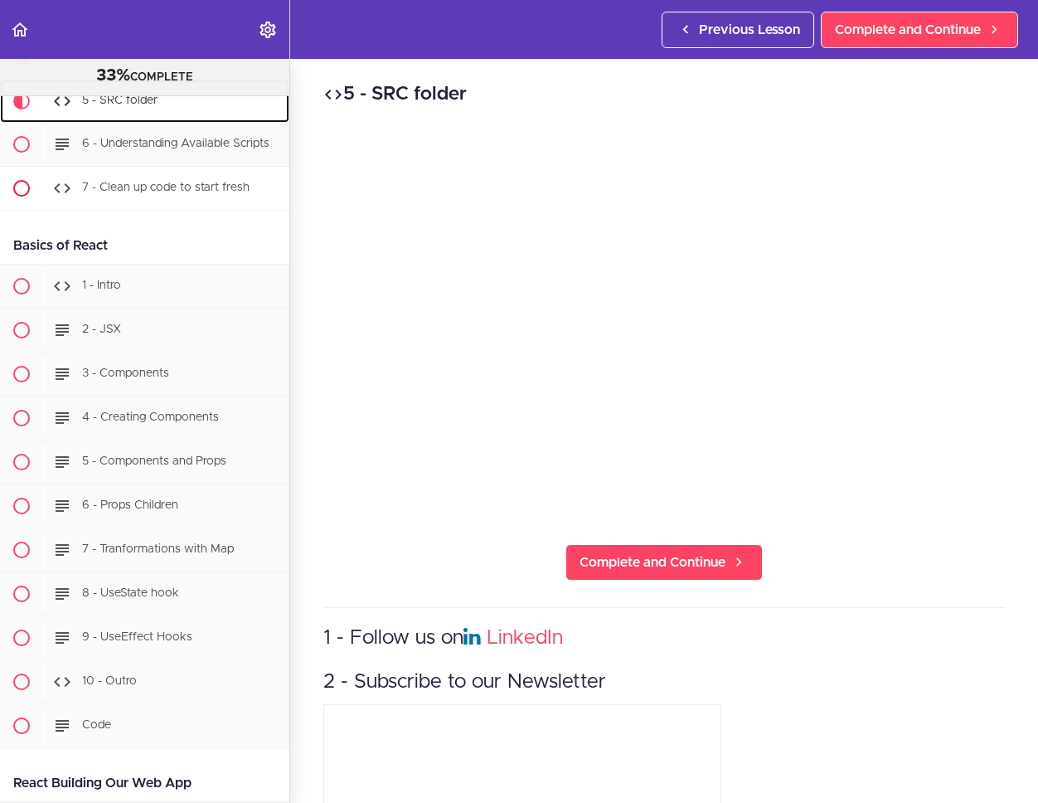
scroll to position [18530, 0]
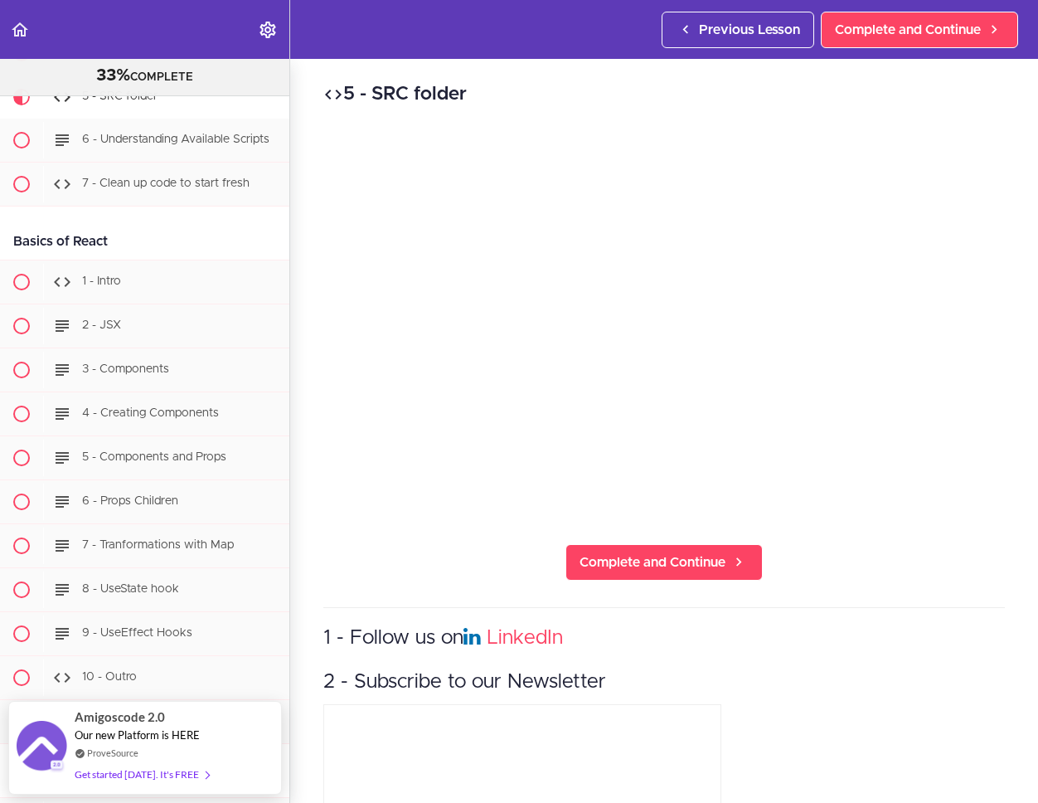
click at [822, 520] on div "5 - SRC folder Complete and Continue 1 - Follow us on LinkedIn 2 - Subscribe to…" at bounding box center [664, 431] width 748 height 744
click at [876, 545] on div "5 - SRC folder Complete and Continue 1 - Follow us on LinkedIn 2 - Subscribe to…" at bounding box center [664, 431] width 748 height 744
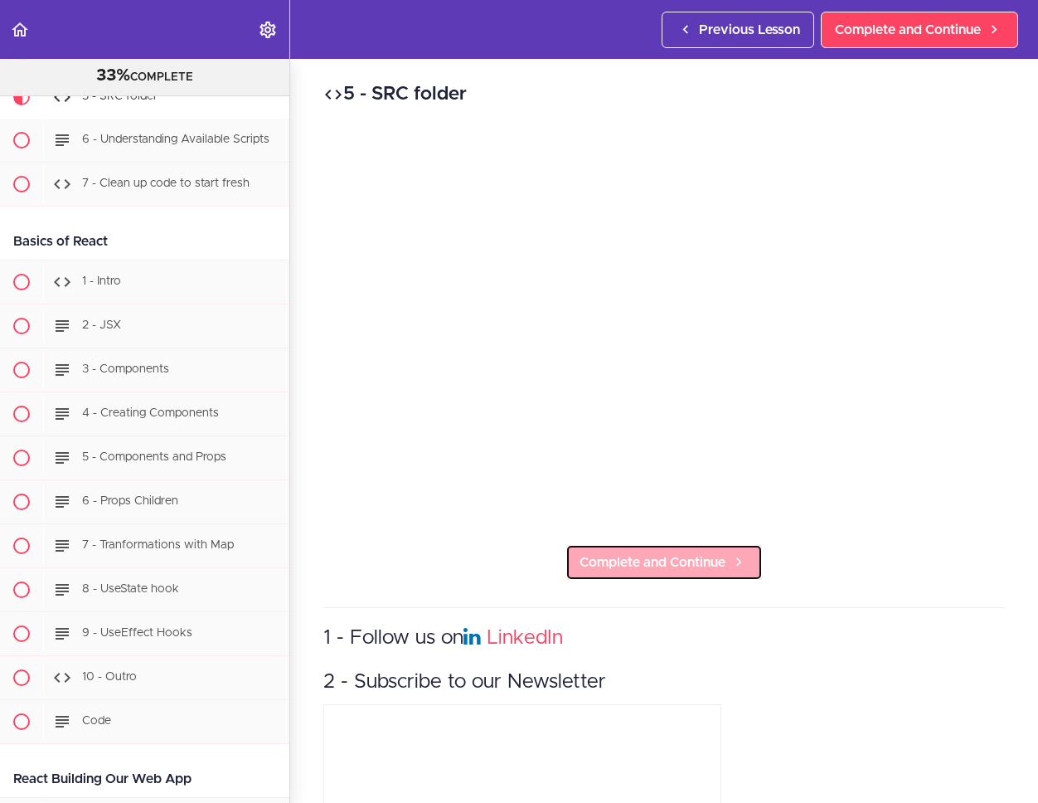
click at [676, 564] on span "Complete and Continue" at bounding box center [653, 562] width 146 height 20
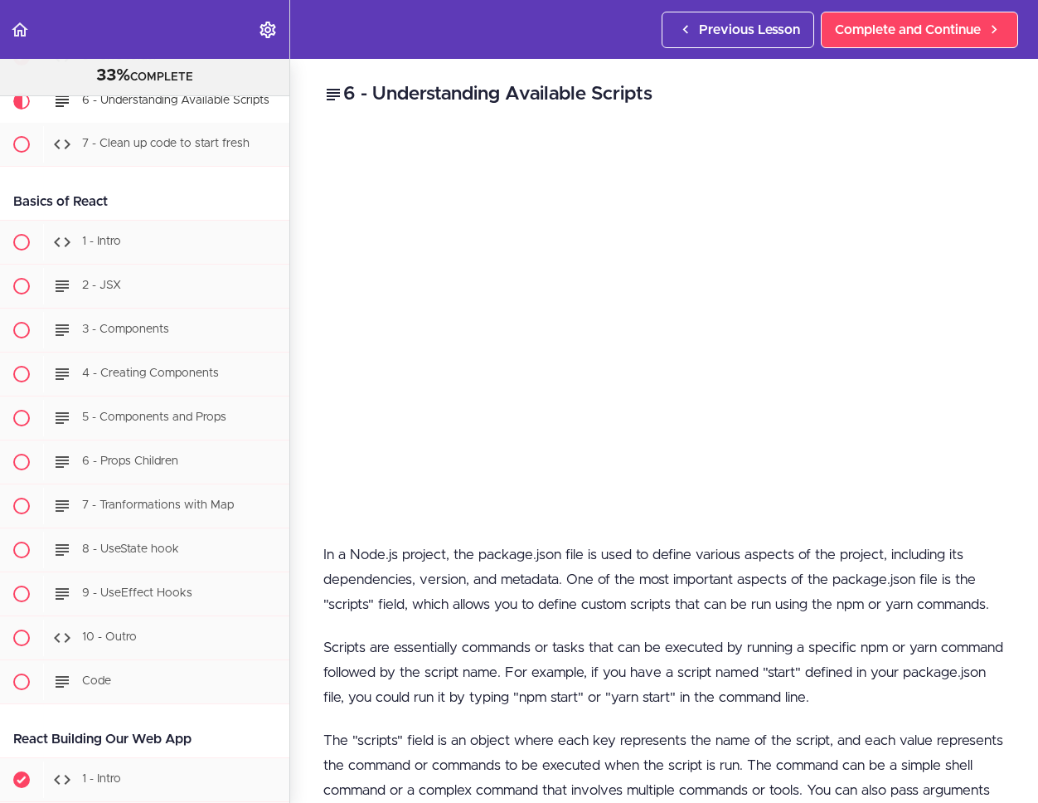
scroll to position [18574, 0]
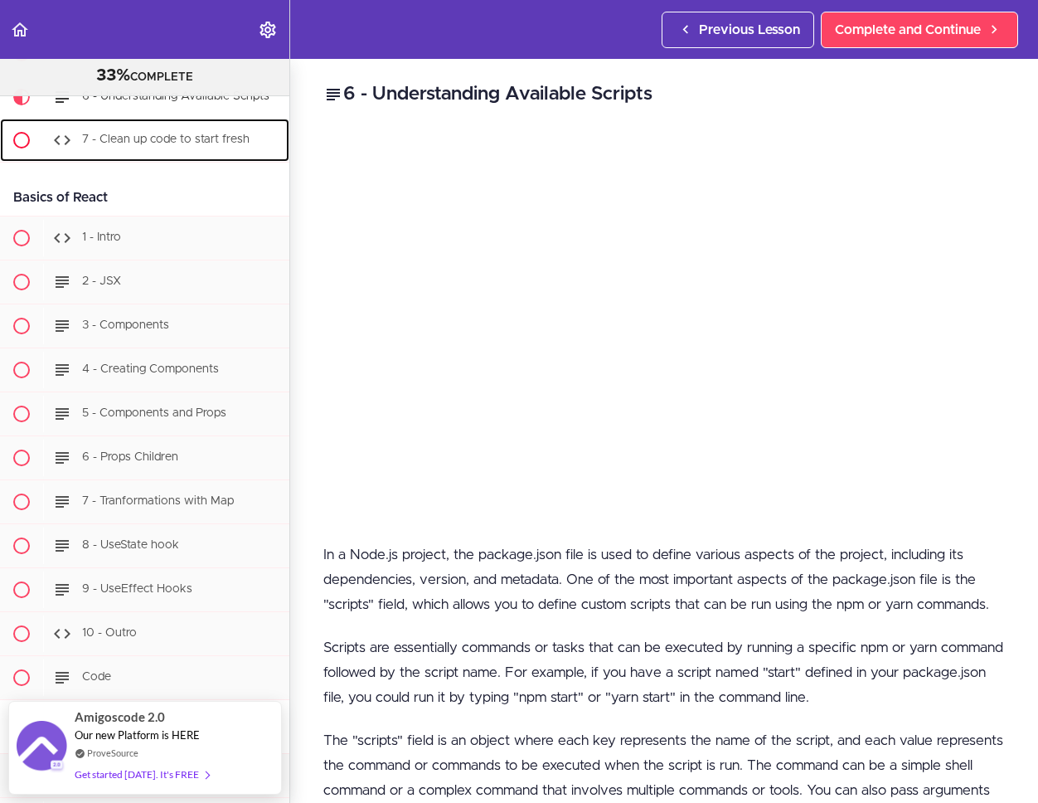
click at [250, 158] on div "7 - Clean up code to start fresh" at bounding box center [166, 140] width 246 height 36
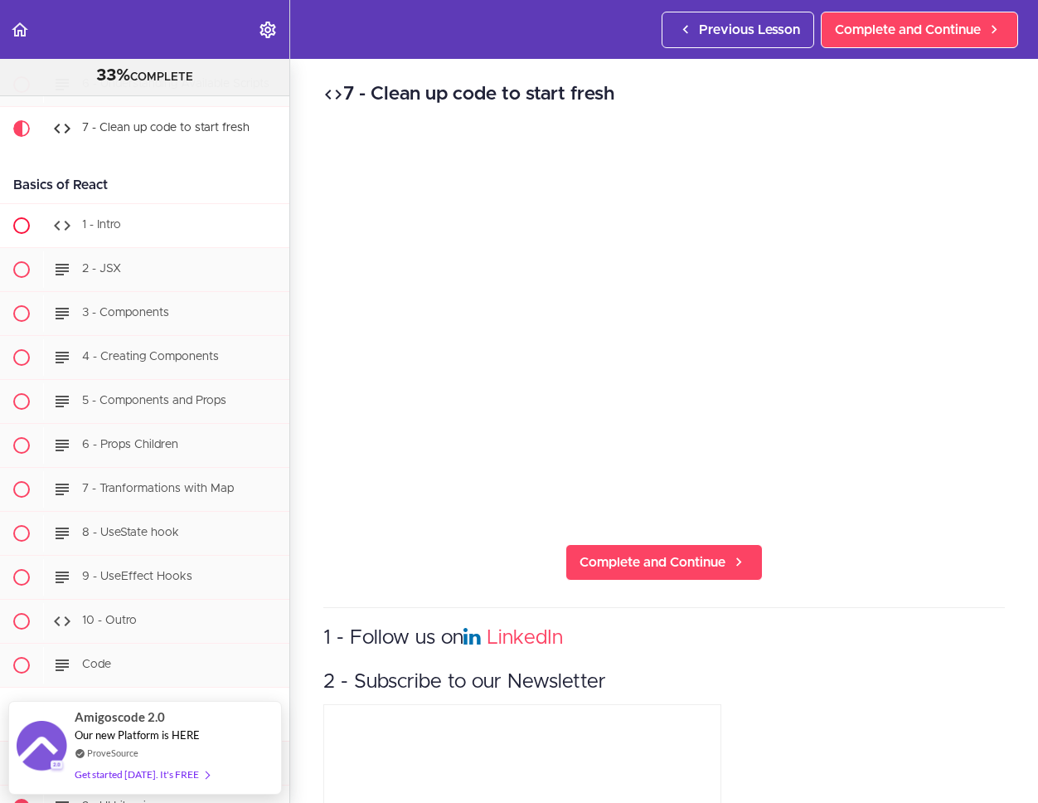
scroll to position [18488, 0]
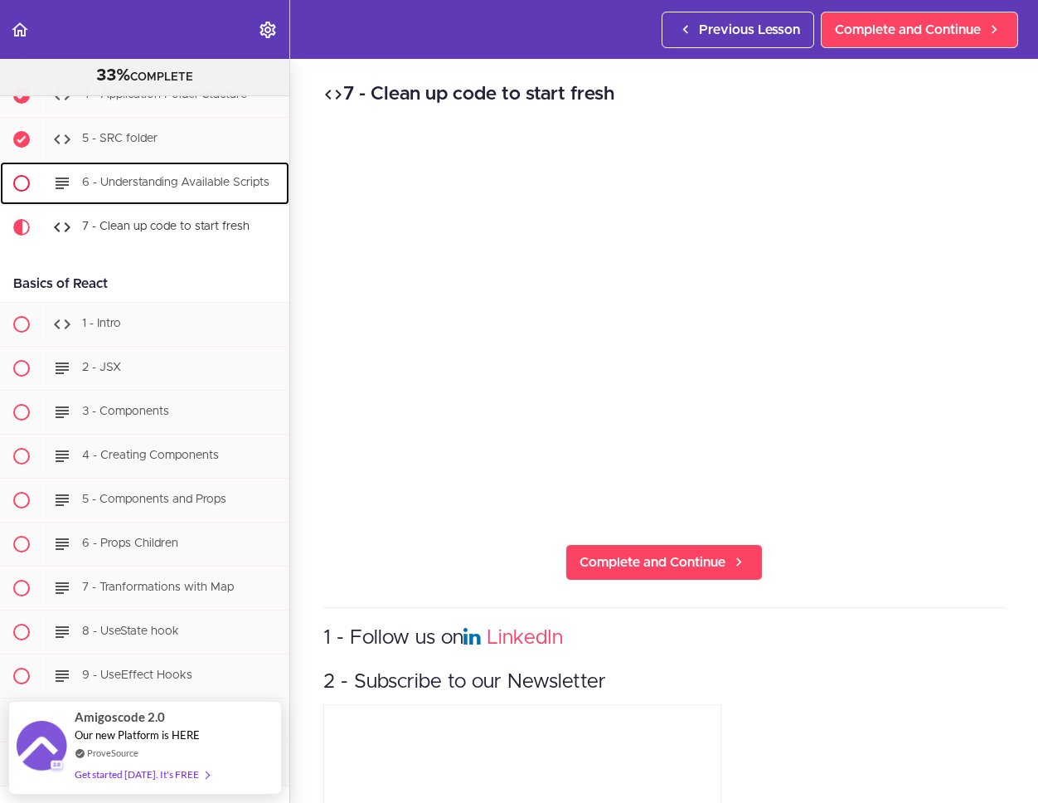
click at [188, 189] on span "6 - Understanding Available Scripts" at bounding box center [175, 183] width 187 height 12
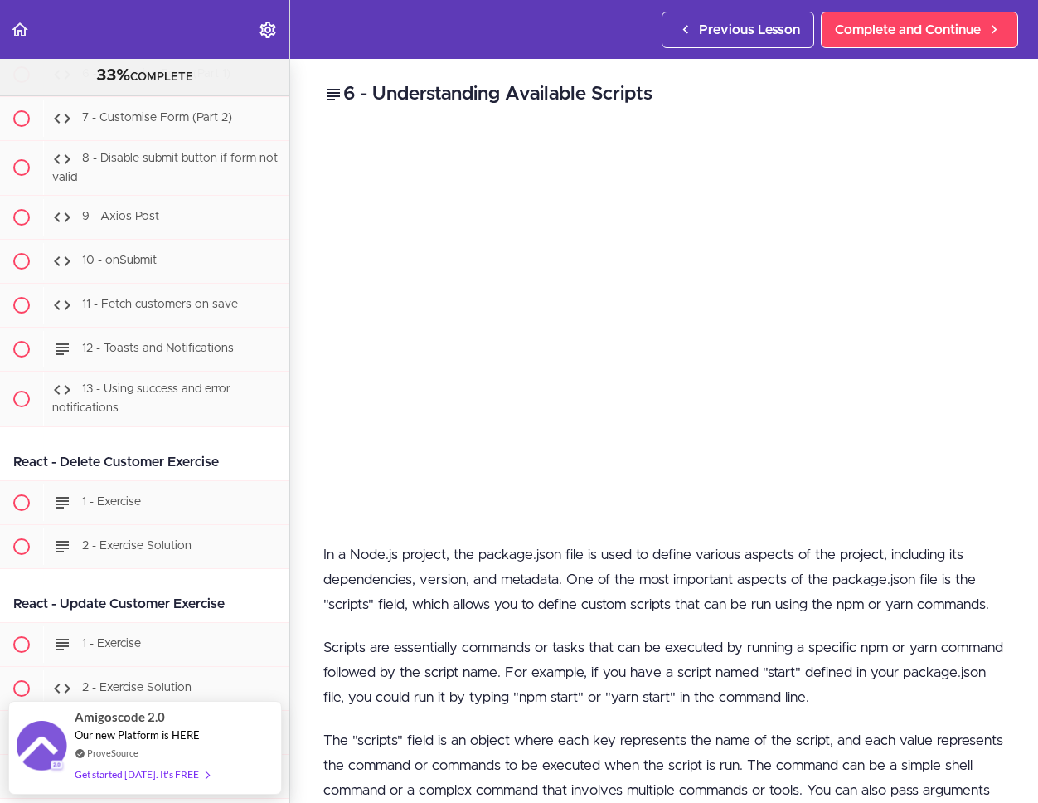
scroll to position [21031, 0]
